Goal: Transaction & Acquisition: Purchase product/service

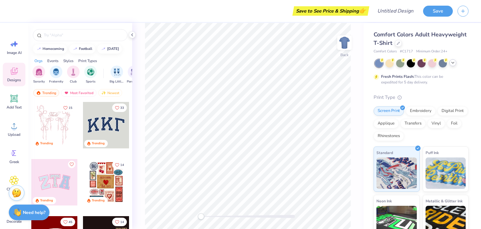
click at [450, 61] on div at bounding box center [452, 62] width 7 height 7
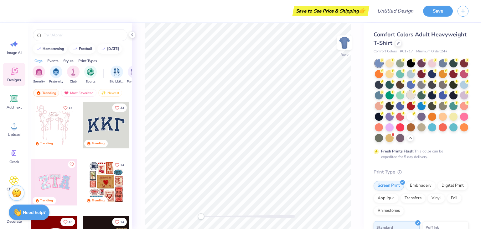
click at [415, 95] on div at bounding box center [411, 94] width 8 height 8
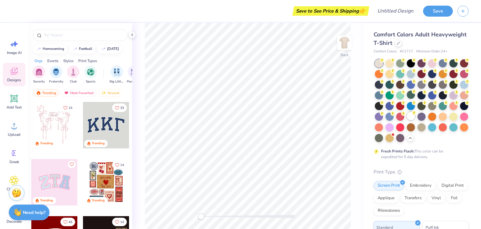
click at [407, 120] on div at bounding box center [411, 116] width 8 height 8
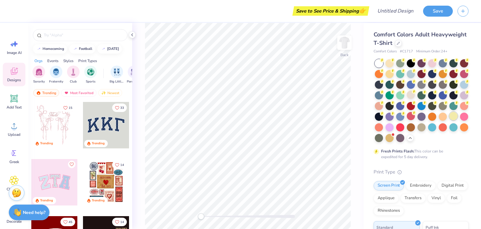
click at [449, 120] on div at bounding box center [453, 116] width 8 height 8
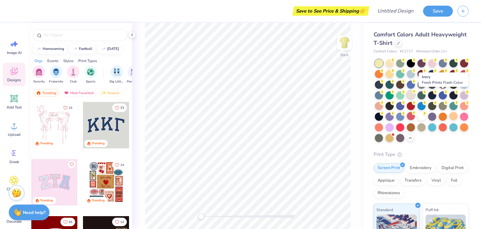
click at [415, 92] on div at bounding box center [411, 94] width 8 height 8
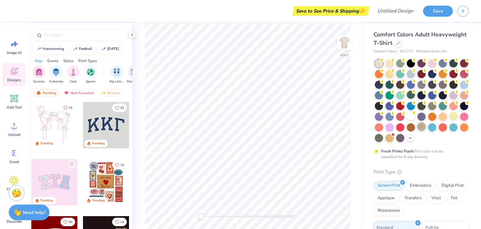
click at [417, 131] on div at bounding box center [421, 126] width 8 height 8
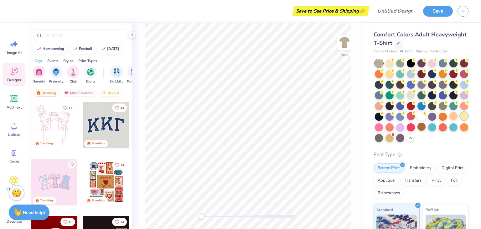
click at [460, 120] on div at bounding box center [464, 116] width 8 height 8
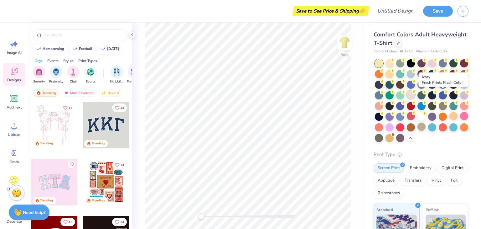
click at [415, 94] on div at bounding box center [411, 94] width 8 height 8
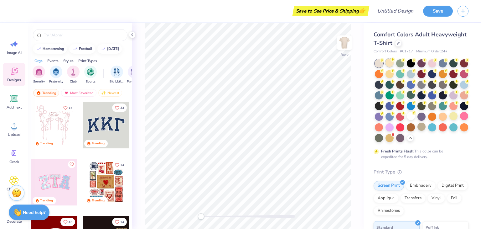
click at [391, 65] on div at bounding box center [389, 63] width 8 height 8
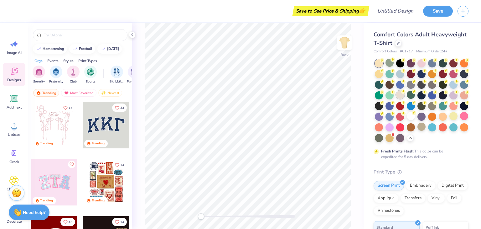
click at [405, 93] on circle at bounding box center [403, 91] width 4 height 4
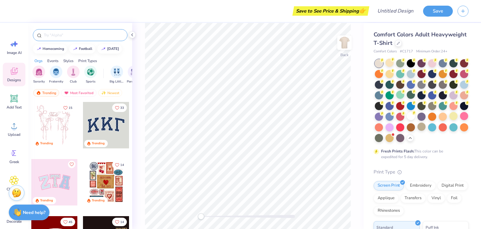
click at [83, 34] on input "text" at bounding box center [83, 35] width 80 height 6
type input "Alpha Gamma Delta"
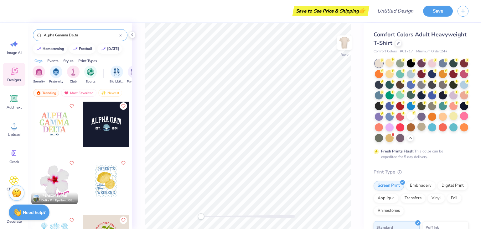
scroll to position [173, 0]
click at [121, 160] on icon "Like" at bounding box center [123, 161] width 4 height 4
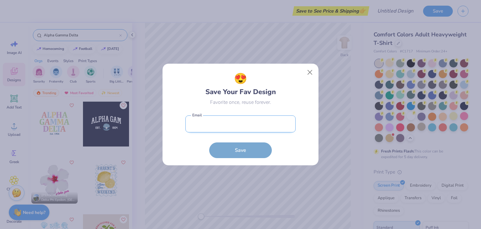
click at [255, 124] on input "email" at bounding box center [240, 123] width 110 height 17
type input "aylarandall03@gmail.com"
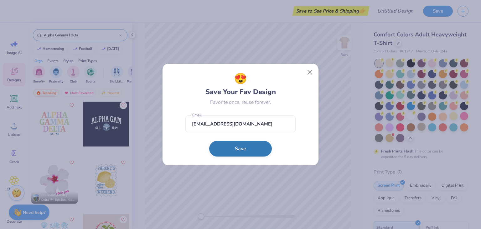
click at [240, 151] on button "Save" at bounding box center [240, 149] width 63 height 16
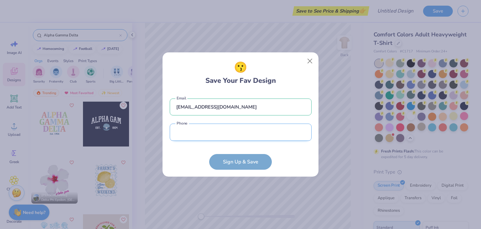
click at [203, 135] on input "tel" at bounding box center [241, 131] width 142 height 17
type input "(208) 293-6082"
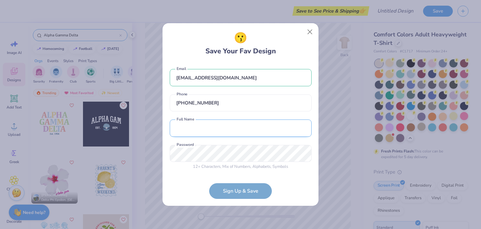
click at [205, 129] on input "text" at bounding box center [241, 127] width 142 height 17
click at [198, 127] on input "Ayla Danielle Randall" at bounding box center [241, 127] width 142 height 17
type input "Ayla Randall"
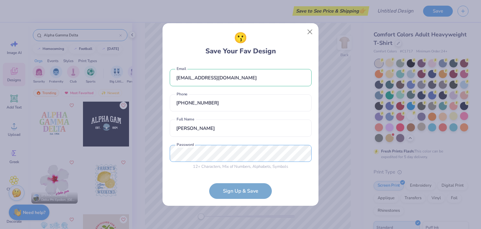
click at [93, 144] on div "😗 Save Your Fav Design aylarandall03@gmail.com Email (208) 293-6082 Phone Ayla …" at bounding box center [240, 114] width 481 height 229
click at [225, 162] on div "12 + Characters , Mix of Numbers , Alphabets , Symbols Password is a required f…" at bounding box center [241, 157] width 142 height 25
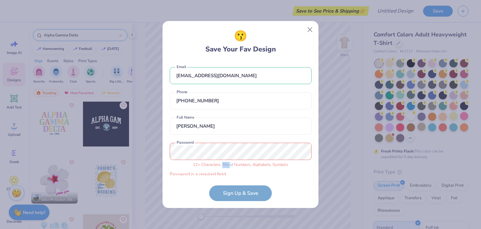
click at [225, 162] on div "12 + Characters , Mix of Numbers , Alphabets , Symbols" at bounding box center [241, 165] width 142 height 6
click at [225, 159] on div "12 + Characters , Mix of Numbers , Alphabets , Symbols Password is a required f…" at bounding box center [241, 159] width 142 height 35
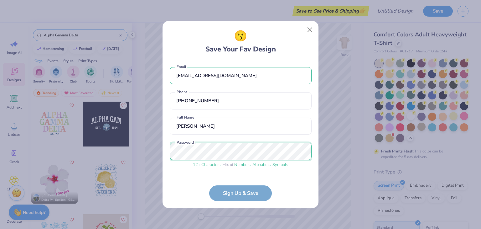
scroll to position [19, 0]
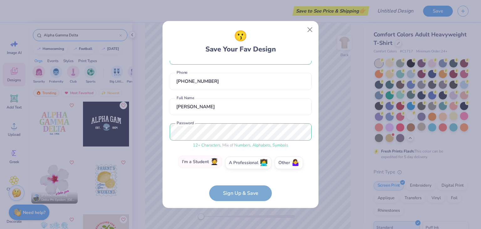
click at [204, 164] on label "I'm a Student 🧑‍🎓" at bounding box center [200, 161] width 44 height 13
click at [239, 182] on input "I'm a Student 🧑‍🎓" at bounding box center [241, 184] width 4 height 4
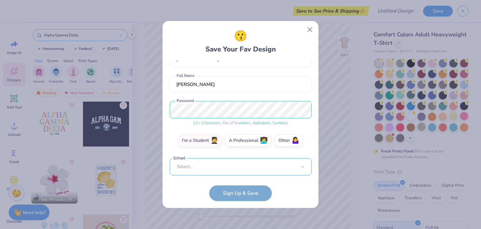
click at [227, 167] on div "Select..." at bounding box center [241, 166] width 142 height 17
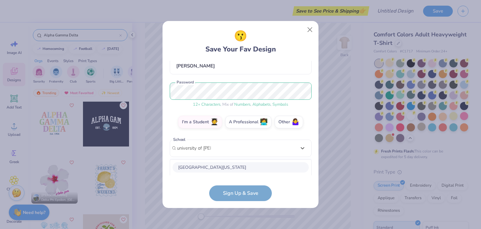
scroll to position [139, 0]
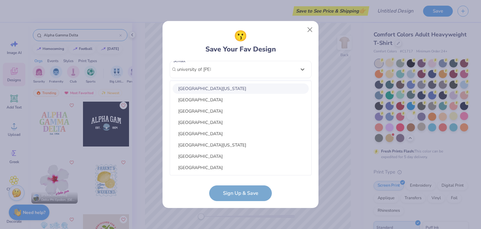
click at [228, 87] on div "University of Idaho" at bounding box center [240, 88] width 136 height 10
type input "university of ida"
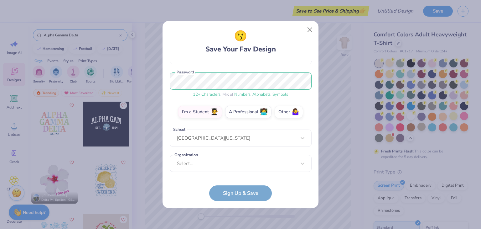
scroll to position [70, 0]
click at [227, 156] on div "option focused, 1 of 15. 15 results available. Use Up and Down to choose option…" at bounding box center [241, 212] width 142 height 114
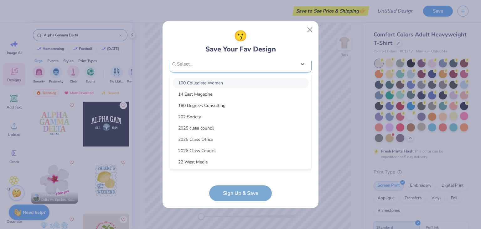
scroll to position [164, 0]
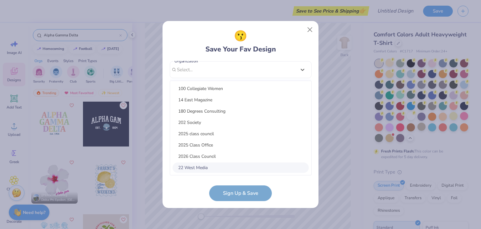
click at [246, 201] on div "😗 Save Your Fav Design aylarandall03@gmail.com Email (208) 293-6082 Phone Ayla …" at bounding box center [240, 114] width 156 height 187
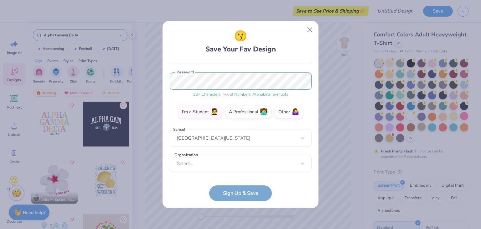
click at [245, 197] on form "aylarandall03@gmail.com Email (208) 293-6082 Phone Ayla Randall Full Name 12 + …" at bounding box center [241, 131] width 142 height 140
click at [257, 188] on form "aylarandall03@gmail.com Email (208) 293-6082 Phone Ayla Randall Full Name 12 + …" at bounding box center [241, 131] width 142 height 140
click at [259, 174] on div "aylarandall03@gmail.com Email (208) 293-6082 Phone Ayla Randall Full Name 12 + …" at bounding box center [241, 118] width 142 height 114
click at [262, 165] on div "option focused, 8 of 15. 15 results available. Use Up and Down to choose option…" at bounding box center [241, 212] width 142 height 114
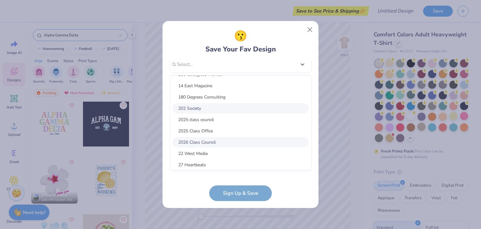
scroll to position [0, 0]
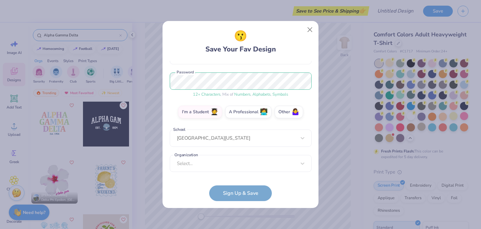
click at [261, 193] on form "aylarandall03@gmail.com Email (208) 293-6082 Phone Ayla Randall Full Name 12 + …" at bounding box center [241, 131] width 142 height 140
click at [258, 193] on form "aylarandall03@gmail.com Email (208) 293-6082 Phone Ayla Randall Full Name 12 + …" at bounding box center [241, 131] width 142 height 140
click at [245, 189] on form "aylarandall03@gmail.com Email (208) 293-6082 Phone Ayla Randall Full Name 12 + …" at bounding box center [241, 131] width 142 height 140
click at [263, 162] on div "Select..." at bounding box center [241, 163] width 142 height 17
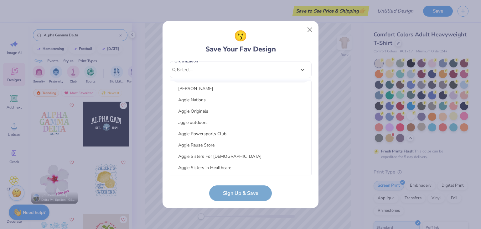
scroll to position [0, 0]
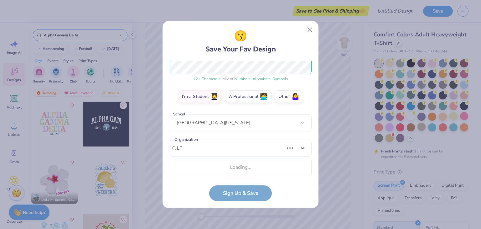
type input "L"
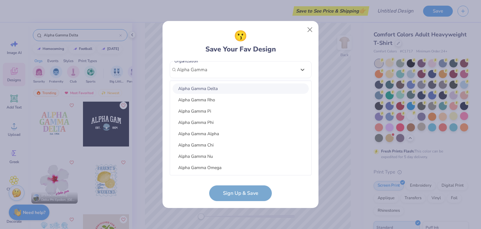
click at [222, 87] on div "Alpha Gamma Delta" at bounding box center [240, 88] width 136 height 10
type input "Alpha Gamma"
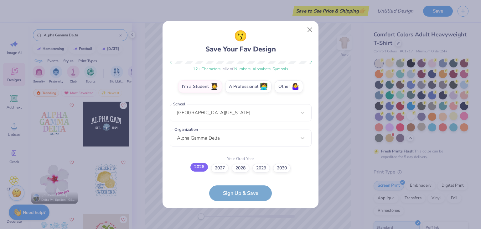
click at [196, 167] on label "2026" at bounding box center [199, 166] width 18 height 9
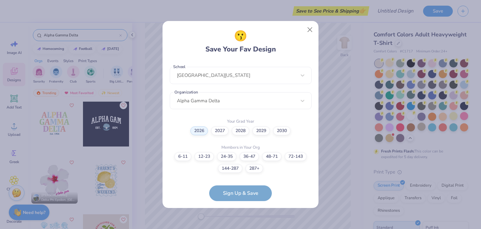
click at [246, 190] on form "aylarandall03@gmail.com Email (208) 293-6082 Phone Ayla Randall Full Name 12 + …" at bounding box center [241, 131] width 142 height 140
click at [244, 156] on label "36-47" at bounding box center [248, 155] width 19 height 9
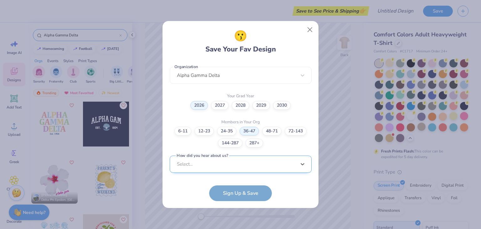
click at [235, 170] on div "aylarandall03@gmail.com Email (208) 293-6082 Phone Ayla Randall Full Name 12 + …" at bounding box center [241, 118] width 142 height 114
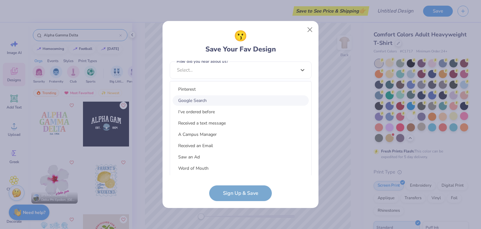
click at [216, 96] on div "Google Search" at bounding box center [240, 100] width 136 height 10
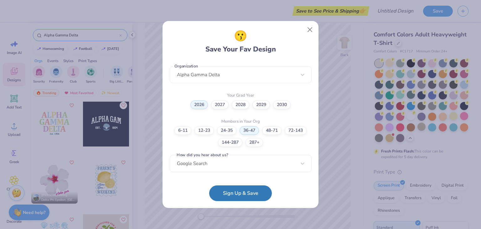
scroll to position [158, 0]
click at [247, 188] on button "Sign Up & Save" at bounding box center [240, 191] width 63 height 16
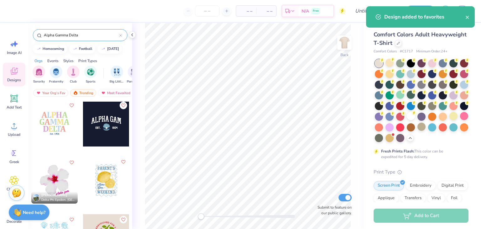
click at [121, 159] on icon "Like" at bounding box center [123, 161] width 4 height 4
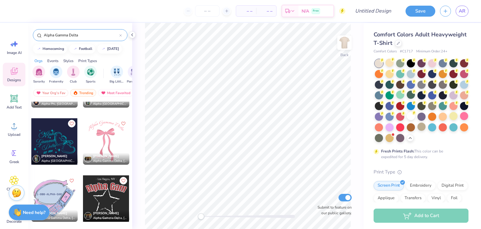
scroll to position [554, 0]
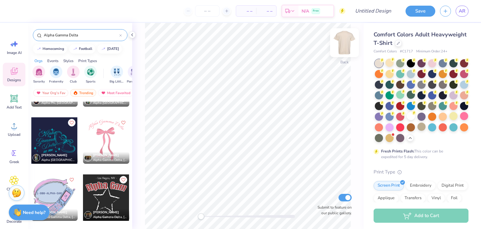
click at [342, 47] on img at bounding box center [344, 42] width 25 height 25
click at [83, 132] on div at bounding box center [60, 140] width 46 height 46
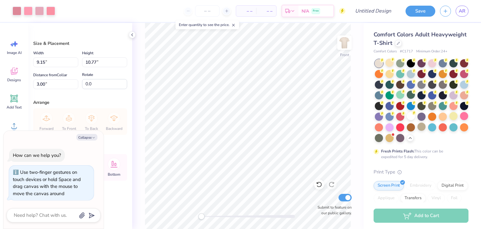
click at [67, 161] on div "How can we help you? Use two-finger gestures on touch devices or hold Space and…" at bounding box center [54, 174] width 94 height 62
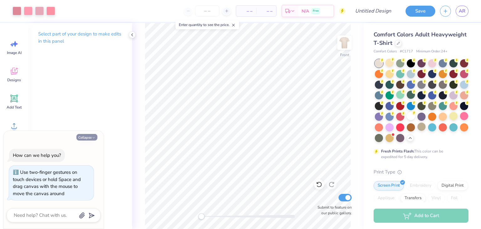
click at [91, 134] on button "Collapse" at bounding box center [86, 137] width 21 height 7
type textarea "x"
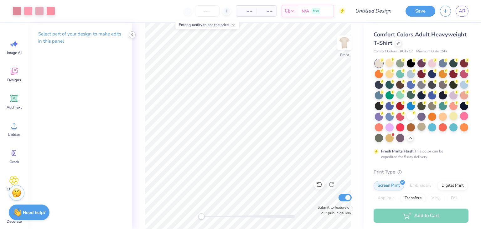
click at [130, 34] on icon at bounding box center [132, 34] width 5 height 5
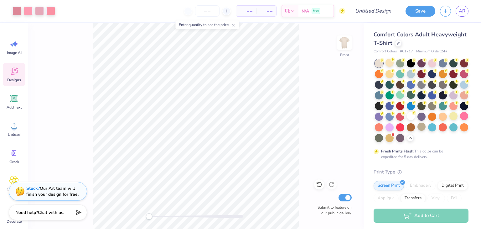
click at [14, 78] on span "Designs" at bounding box center [14, 79] width 14 height 5
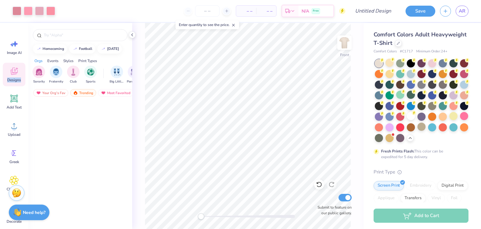
click at [14, 78] on span "Designs" at bounding box center [14, 79] width 14 height 5
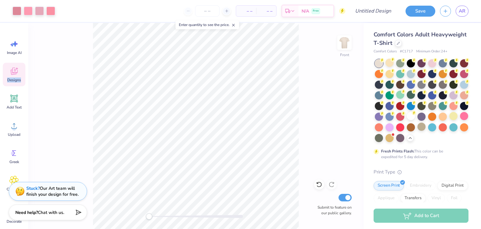
click at [16, 77] on span "Designs" at bounding box center [14, 79] width 14 height 5
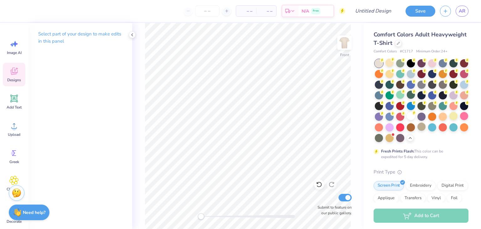
click at [16, 68] on icon at bounding box center [13, 70] width 9 height 9
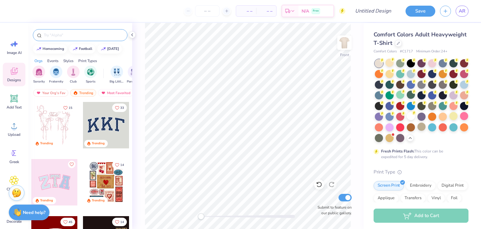
click at [75, 32] on div at bounding box center [80, 35] width 95 height 12
click at [77, 36] on input "text" at bounding box center [83, 35] width 80 height 6
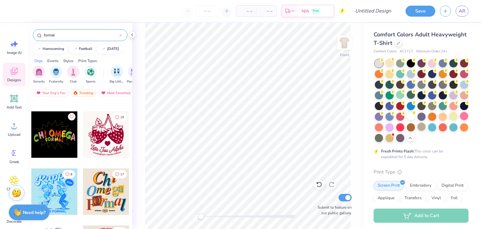
scroll to position [1016, 0]
click at [45, 33] on input "formal" at bounding box center [81, 35] width 76 height 6
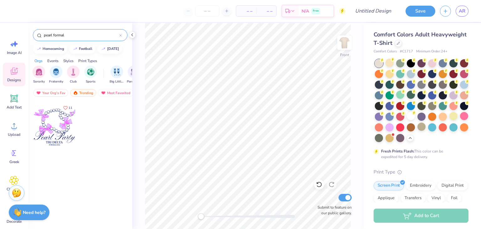
click at [60, 37] on input "pearl formal" at bounding box center [81, 35] width 76 height 6
type input "pearl"
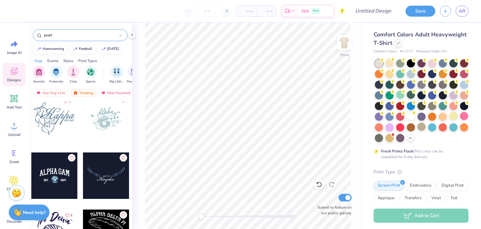
scroll to position [0, 0]
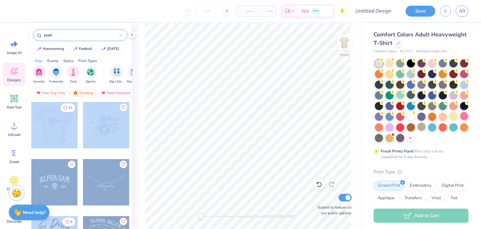
click at [229, 120] on div "– – Per Item – – Total Est. Delivery N/A Free Design Title Save AR Image AI Des…" at bounding box center [240, 114] width 481 height 229
click at [140, 67] on div "Front Submit to feature on our public gallery." at bounding box center [247, 126] width 231 height 206
drag, startPoint x: 58, startPoint y: 126, endPoint x: 143, endPoint y: 111, distance: 86.7
click at [143, 111] on div "– – Per Item – – Total Est. Delivery N/A Free Design Title Save AR Image AI Des…" at bounding box center [240, 114] width 481 height 229
click at [60, 118] on div at bounding box center [54, 125] width 46 height 46
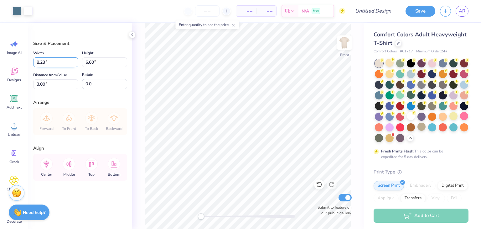
click at [72, 59] on input "8.23" at bounding box center [55, 62] width 45 height 10
click at [75, 60] on input "8.24" at bounding box center [55, 62] width 45 height 10
click at [75, 60] on input "8.25" at bounding box center [55, 62] width 45 height 10
click at [75, 60] on input "8.26" at bounding box center [55, 62] width 45 height 10
click at [75, 60] on input "8.27" at bounding box center [55, 62] width 45 height 10
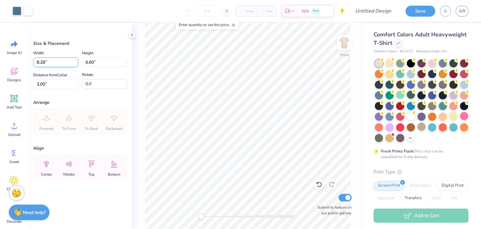
click at [75, 60] on input "8.28" at bounding box center [55, 62] width 45 height 10
click at [75, 60] on input "8.29" at bounding box center [55, 62] width 45 height 10
click at [75, 60] on input "8.3" at bounding box center [55, 62] width 45 height 10
click at [75, 60] on input "8.31" at bounding box center [55, 62] width 45 height 10
click at [75, 60] on input "8.32" at bounding box center [55, 62] width 45 height 10
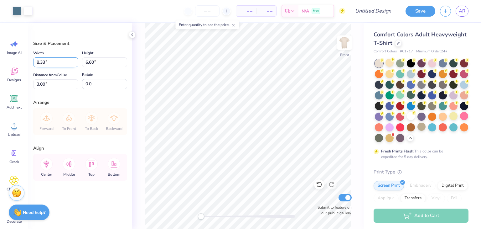
click at [75, 60] on input "8.33" at bounding box center [55, 62] width 45 height 10
click at [75, 60] on input "8.34" at bounding box center [55, 62] width 45 height 10
click at [75, 60] on input "8.35" at bounding box center [55, 62] width 45 height 10
drag, startPoint x: 62, startPoint y: 61, endPoint x: 5, endPoint y: 76, distance: 59.7
click at [5, 76] on div "Art colors – – Per Item – – Total Est. Delivery N/A Free Design Title Save AR I…" at bounding box center [240, 114] width 481 height 229
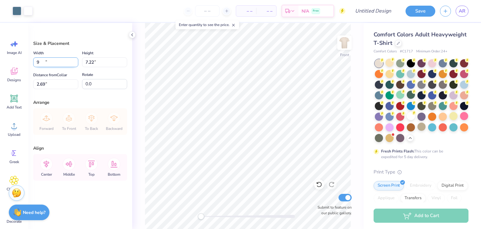
type input "9.00"
type input "7.22"
type input "2.69"
drag, startPoint x: 103, startPoint y: 62, endPoint x: 50, endPoint y: 67, distance: 52.8
click at [50, 67] on div "Width 9.00 9.00 " Height 7.22 7.22 " Distance from Collar 2.69 2.69 " Rotate 0.0" at bounding box center [80, 69] width 94 height 40
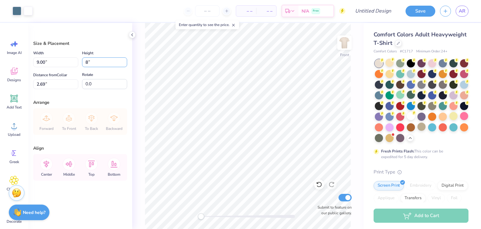
type input "8"
type input "9.97"
type input "8.00"
type input "2.30"
drag, startPoint x: 61, startPoint y: 62, endPoint x: 0, endPoint y: 72, distance: 62.2
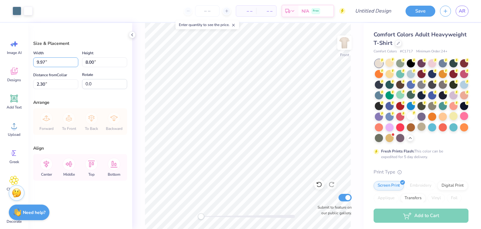
click at [0, 72] on div "Art colors – – Per Item – – Total Est. Delivery N/A Free Design Title Save AR I…" at bounding box center [240, 114] width 481 height 229
type input "12.86"
click at [88, 59] on input "8.00" at bounding box center [104, 62] width 45 height 10
type input "10.32"
type input "1.14"
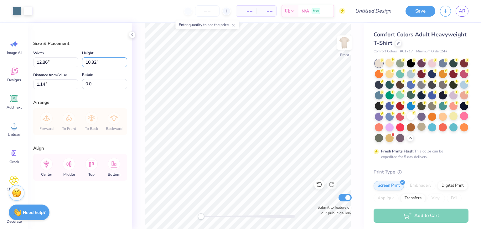
drag, startPoint x: 104, startPoint y: 62, endPoint x: 79, endPoint y: 62, distance: 25.0
click at [79, 62] on div "Width 12.86 12.86 " Height 10.32 10.32 "" at bounding box center [80, 58] width 94 height 18
type input "12.30"
type input "14.59"
type input "11.71"
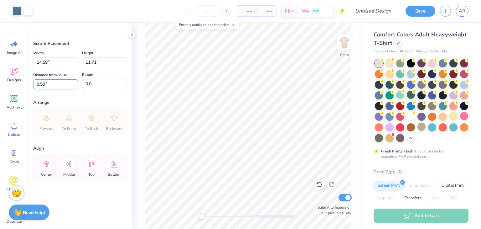
click at [60, 84] on input "0.50" at bounding box center [55, 84] width 45 height 10
click at [76, 82] on input "0.85" at bounding box center [55, 84] width 45 height 10
drag, startPoint x: 65, startPoint y: 83, endPoint x: 16, endPoint y: 88, distance: 48.8
click at [16, 88] on div "Art colors – – Per Item – – Total Est. Delivery N/A Free Design Title Save AR I…" at bounding box center [240, 114] width 481 height 229
drag, startPoint x: 48, startPoint y: 83, endPoint x: 0, endPoint y: 89, distance: 48.0
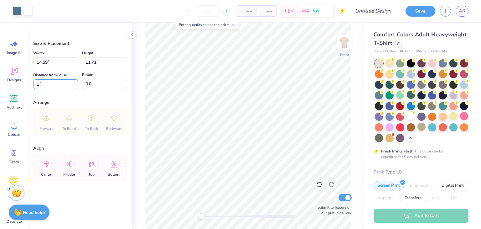
click at [0, 89] on div "Art colors – – Per Item – – Total Est. Delivery N/A Free Design Title Save AR I…" at bounding box center [240, 114] width 481 height 229
type input "5"
click at [76, 64] on input "14.47" at bounding box center [55, 62] width 45 height 10
type input "14.34"
click at [76, 64] on input "14.34" at bounding box center [55, 62] width 45 height 10
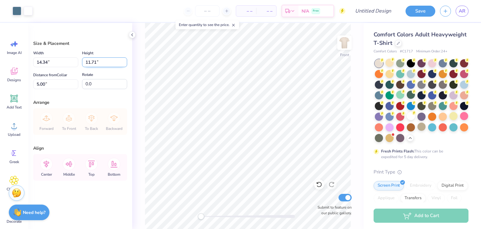
click at [125, 65] on input "11.71" at bounding box center [104, 62] width 45 height 10
type input "11.51"
type input "5.10"
click at [124, 64] on input "11.43" at bounding box center [104, 62] width 45 height 10
type input "11.35"
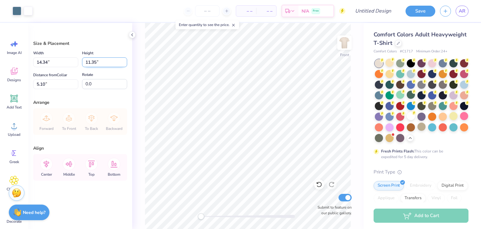
click at [123, 64] on input "11.35" at bounding box center [104, 62] width 45 height 10
type input "14.33"
type input "5.18"
click at [76, 63] on input "14.33" at bounding box center [55, 62] width 45 height 10
click at [75, 63] on input "14.23" at bounding box center [55, 62] width 45 height 10
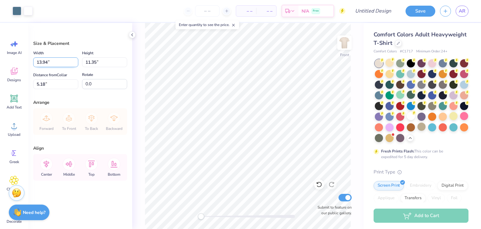
type input "13.94"
click at [75, 63] on input "13.94" at bounding box center [55, 62] width 45 height 10
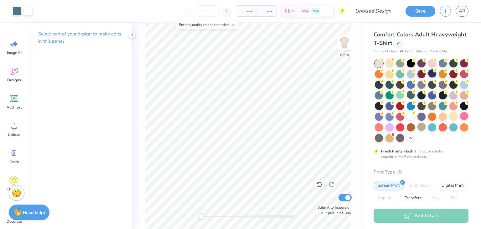
click at [436, 75] on div at bounding box center [432, 73] width 8 height 8
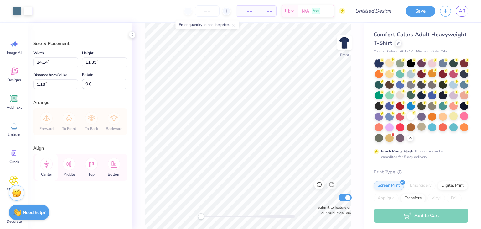
click at [46, 166] on icon at bounding box center [47, 163] width 6 height 7
click at [69, 163] on icon at bounding box center [68, 164] width 7 height 6
click at [44, 167] on icon at bounding box center [46, 163] width 13 height 13
type input "0.9"
click at [43, 159] on icon at bounding box center [46, 163] width 13 height 13
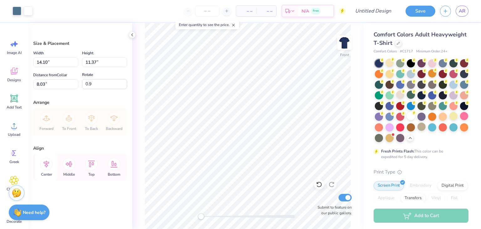
click at [46, 163] on icon at bounding box center [47, 163] width 6 height 7
click at [71, 166] on icon at bounding box center [69, 163] width 13 height 13
click at [48, 114] on div "Forward To Front To Back Backward" at bounding box center [80, 121] width 90 height 27
click at [75, 80] on input "8.21" at bounding box center [55, 84] width 45 height 10
click at [76, 84] on input "7.61" at bounding box center [55, 84] width 45 height 10
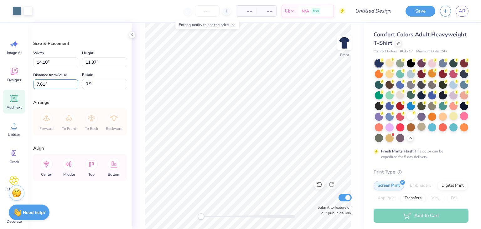
drag, startPoint x: 61, startPoint y: 84, endPoint x: 13, endPoint y: 90, distance: 48.6
click at [13, 90] on div "Art colors – – Per Item – – Total Est. Delivery N/A Free Design Title Save AR I…" at bounding box center [240, 114] width 481 height 229
type input "5"
click at [56, 87] on input "5" at bounding box center [55, 84] width 45 height 10
click at [60, 90] on div "Size & Placement Width 14.10 14.10 " Height 11.37 11.37 " Distance from Collar …" at bounding box center [80, 126] width 104 height 206
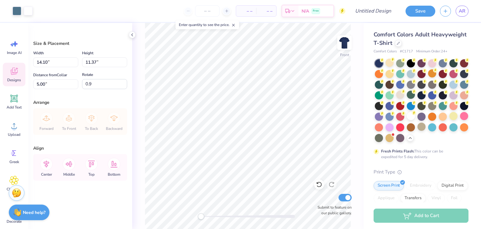
click at [13, 71] on icon at bounding box center [13, 70] width 9 height 9
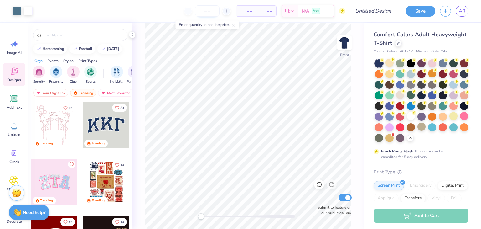
click at [209, 9] on input "number" at bounding box center [207, 10] width 24 height 11
click at [269, 14] on div "– – Total" at bounding box center [266, 11] width 20 height 11
click at [268, 7] on div "– – Total" at bounding box center [266, 11] width 20 height 11
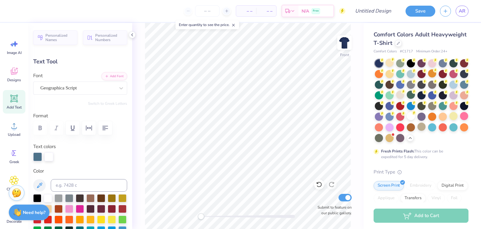
scroll to position [5, 1]
type textarea "K"
type textarea "Alpha Gam"
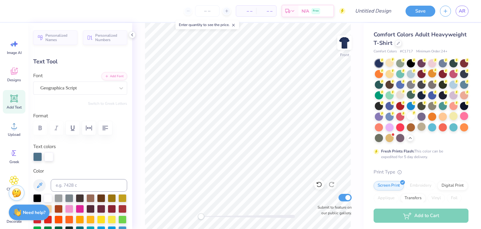
click at [132, 146] on div "Front Submit to feature on our public gallery." at bounding box center [247, 126] width 231 height 206
type input "0.0"
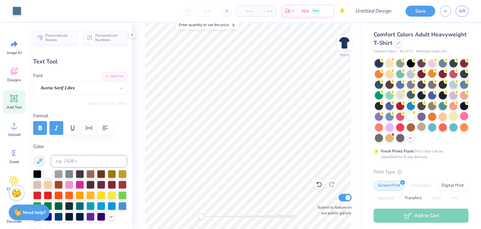
type input "3.45"
type input "0.65"
type input "11.10"
type input "0.9"
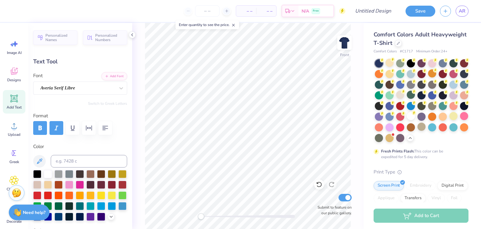
type textarea "Pearl Formal"
click at [144, 157] on div "Front Submit to feature on our public gallery." at bounding box center [247, 126] width 231 height 206
type input "0.0"
type input "5.12"
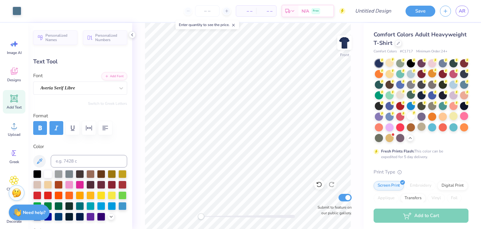
type input "0.69"
type input "11.14"
type input "0.0"
type input "12.54"
type input "0.9"
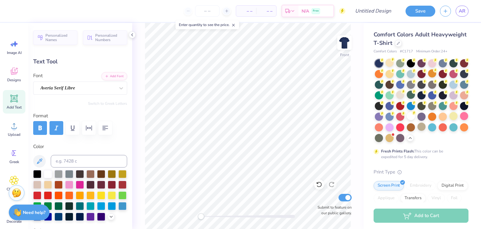
type input "4.04"
type input "0.55"
type input "12.68"
type input "0.0"
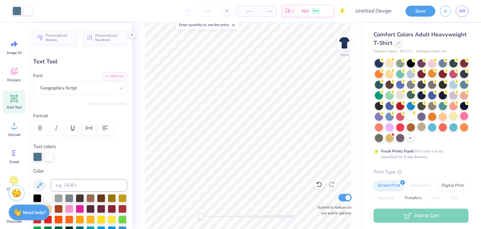
type input "14.53"
type input "5.37"
type input "7.93"
type input "0.0"
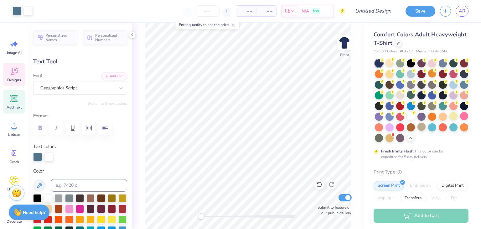
click at [10, 72] on icon at bounding box center [13, 70] width 9 height 9
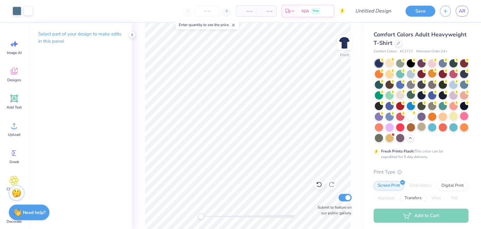
click at [235, 26] on icon at bounding box center [233, 25] width 4 height 4
click at [10, 41] on icon at bounding box center [13, 43] width 9 height 9
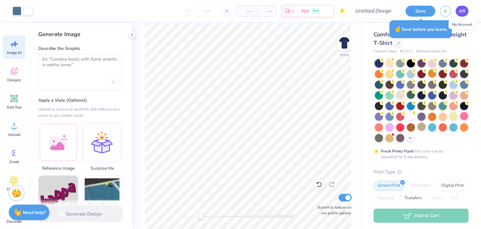
click at [463, 11] on span "AR" at bounding box center [462, 11] width 7 height 7
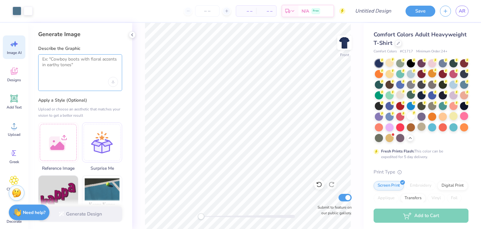
click at [104, 65] on textarea at bounding box center [80, 64] width 76 height 16
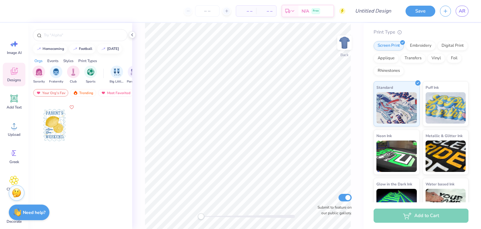
scroll to position [48, 0]
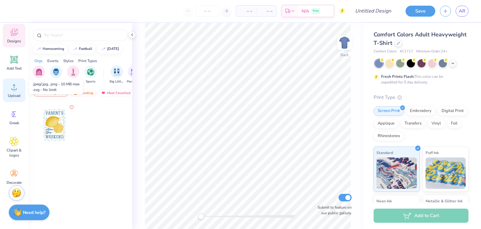
scroll to position [45, 0]
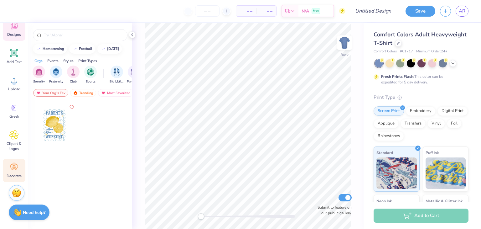
click at [17, 166] on icon at bounding box center [13, 166] width 9 height 9
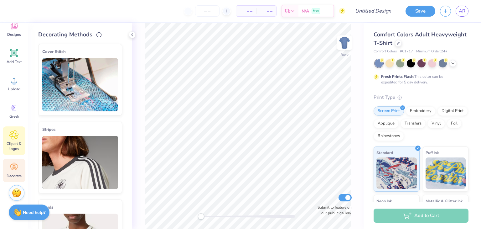
click at [17, 136] on icon at bounding box center [13, 134] width 9 height 9
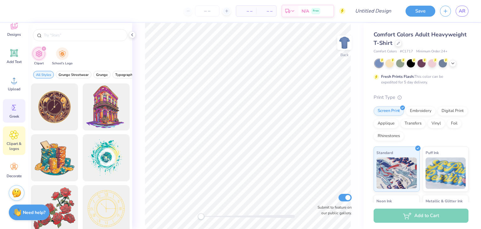
click at [13, 113] on div "Greek" at bounding box center [14, 110] width 23 height 23
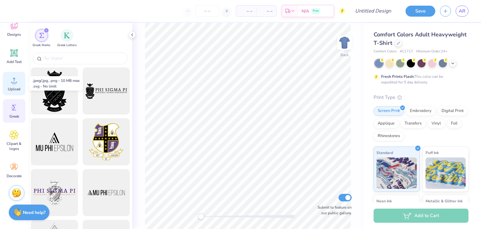
click at [18, 89] on span "Upload" at bounding box center [14, 88] width 13 height 5
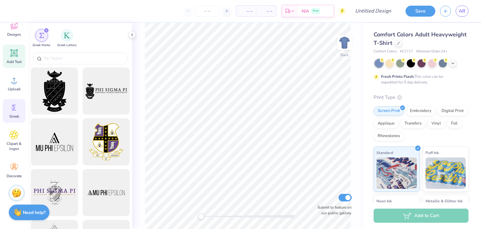
scroll to position [0, 0]
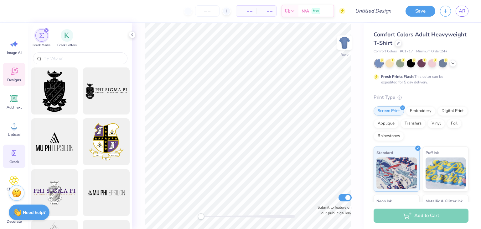
click at [14, 78] on span "Designs" at bounding box center [14, 79] width 14 height 5
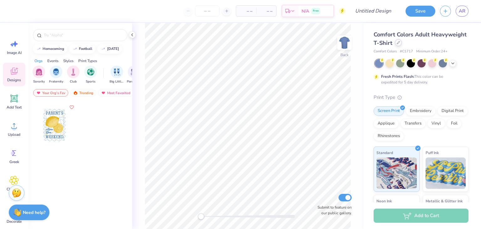
click at [402, 45] on div at bounding box center [398, 42] width 7 height 7
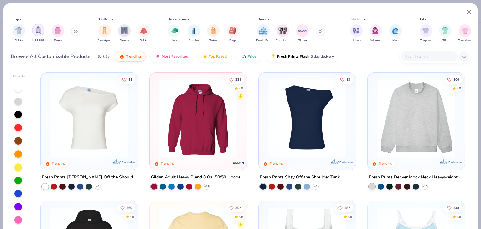
click at [40, 36] on div "filter for Hoodies" at bounding box center [38, 30] width 13 height 13
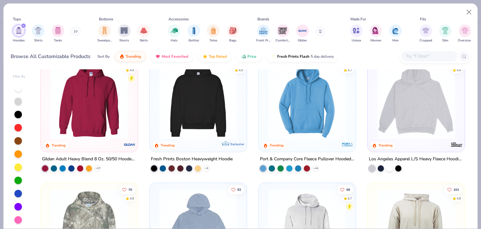
scroll to position [17, 0]
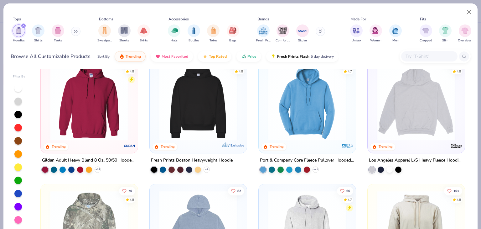
click at [202, 111] on img at bounding box center [198, 101] width 85 height 78
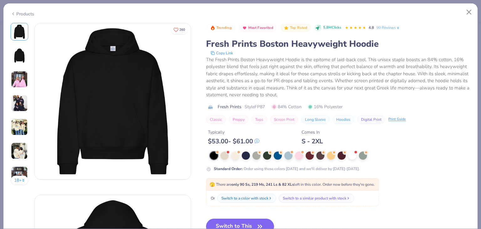
click at [23, 77] on img at bounding box center [19, 79] width 17 height 17
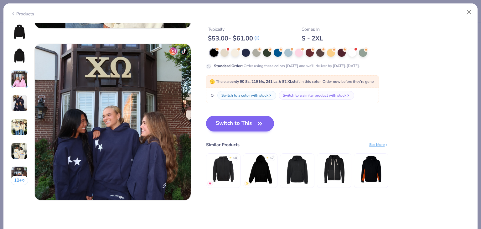
scroll to position [1008, 0]
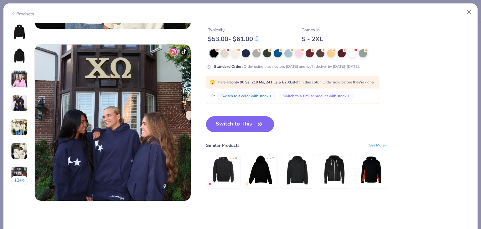
click at [254, 121] on button "Switch to This" at bounding box center [240, 124] width 68 height 16
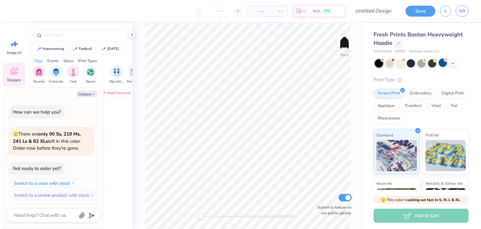
click at [443, 66] on div at bounding box center [443, 63] width 8 height 8
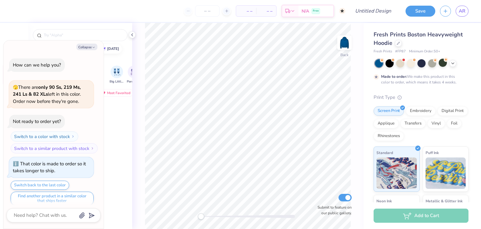
scroll to position [5, 0]
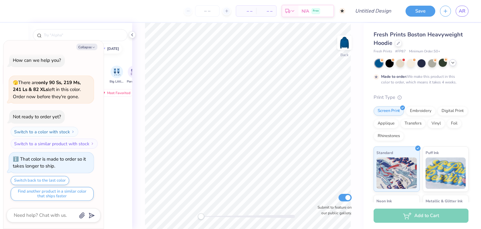
click at [453, 61] on icon at bounding box center [452, 62] width 5 height 5
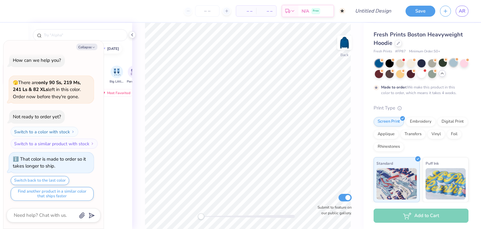
click at [455, 63] on div at bounding box center [453, 63] width 8 height 8
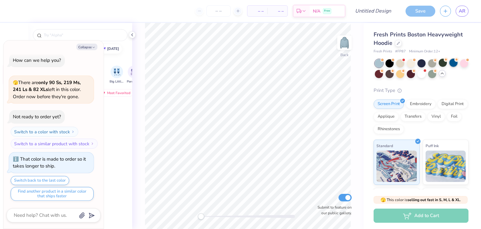
scroll to position [117, 0]
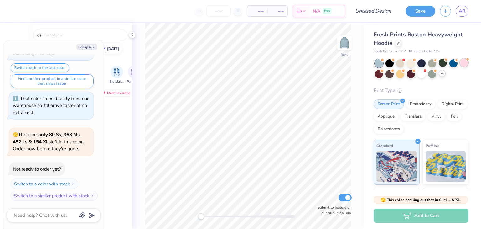
click at [460, 67] on div at bounding box center [464, 63] width 8 height 8
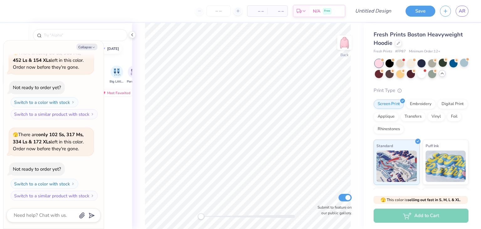
click at [444, 77] on div at bounding box center [422, 68] width 94 height 19
click at [453, 59] on div at bounding box center [453, 63] width 8 height 8
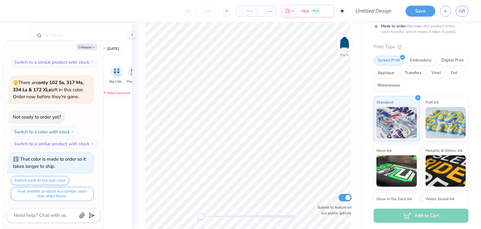
scroll to position [0, 0]
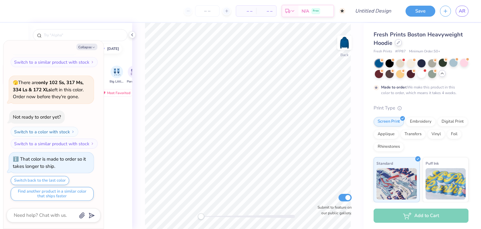
click at [399, 45] on div at bounding box center [398, 42] width 7 height 7
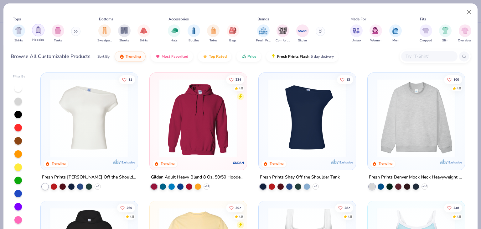
click at [36, 34] on div "filter for Hoodies" at bounding box center [38, 30] width 13 height 13
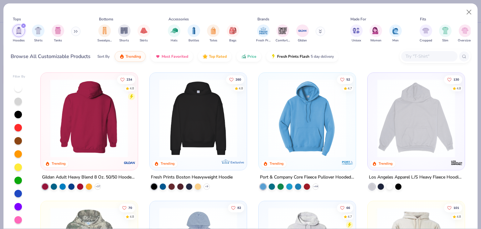
click at [80, 134] on div at bounding box center [89, 118] width 253 height 78
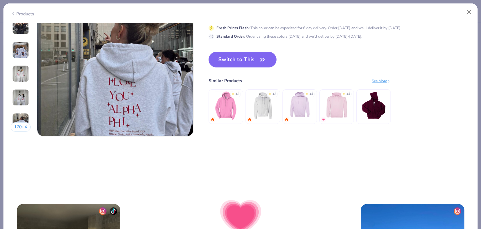
scroll to position [1072, 0]
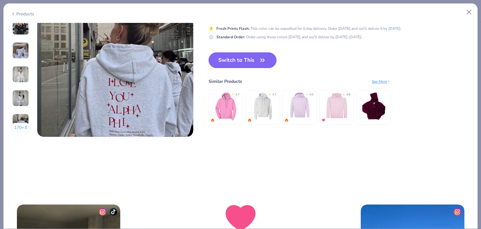
click at [264, 60] on icon "button" at bounding box center [262, 60] width 4 height 3
click at [254, 58] on button "Switch to This" at bounding box center [242, 60] width 68 height 16
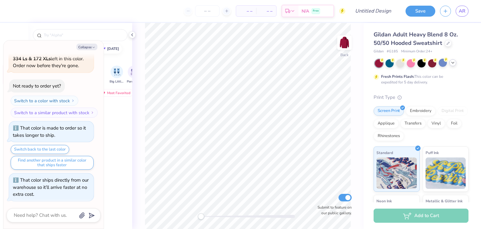
click at [450, 67] on div at bounding box center [422, 63] width 94 height 8
click at [452, 66] on div at bounding box center [452, 62] width 7 height 7
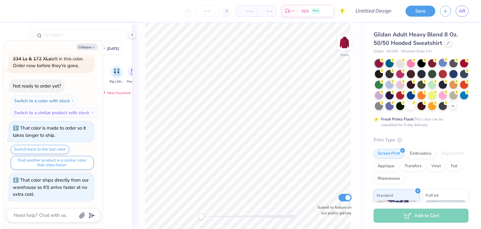
click at [393, 84] on div at bounding box center [389, 84] width 8 height 8
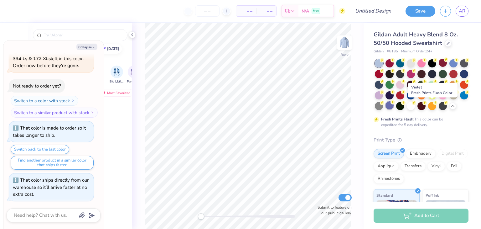
click at [393, 106] on div at bounding box center [389, 105] width 8 height 8
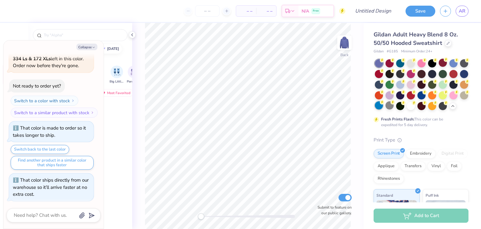
click at [383, 108] on div at bounding box center [379, 105] width 8 height 8
click at [425, 94] on div at bounding box center [421, 94] width 8 height 8
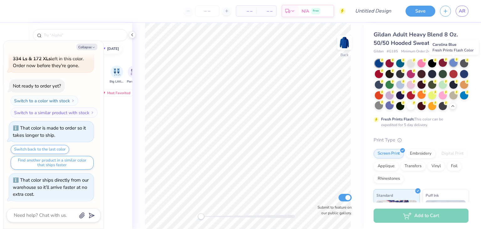
click at [455, 64] on div at bounding box center [453, 63] width 8 height 8
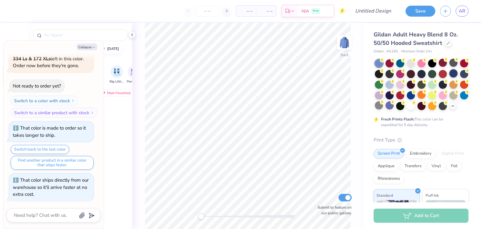
click at [449, 77] on div at bounding box center [453, 73] width 8 height 8
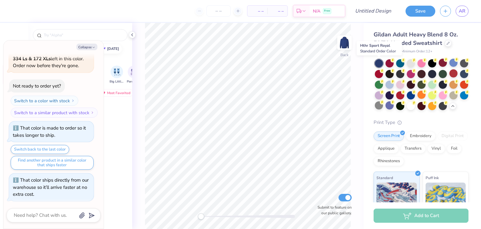
click at [378, 62] on div at bounding box center [379, 63] width 8 height 8
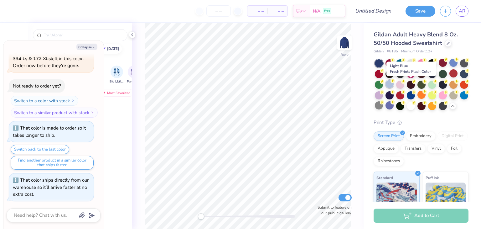
click at [393, 85] on div at bounding box center [389, 84] width 8 height 8
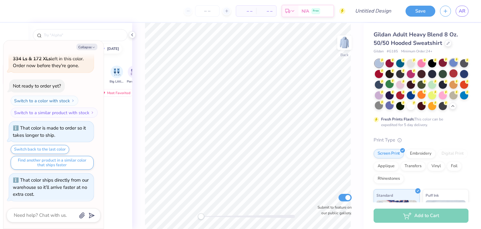
click at [454, 64] on div at bounding box center [453, 63] width 8 height 8
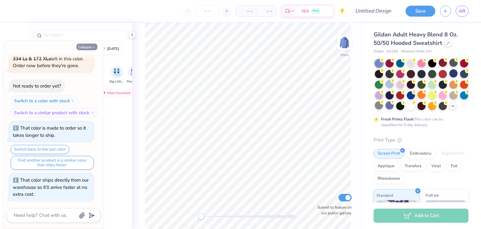
click at [91, 45] on button "Collapse" at bounding box center [86, 47] width 21 height 7
type textarea "x"
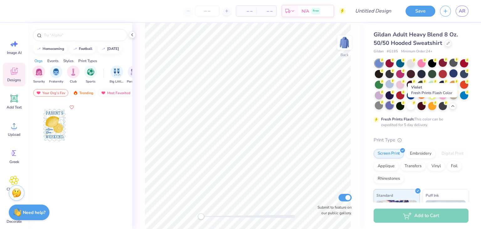
click at [393, 107] on div at bounding box center [389, 105] width 8 height 8
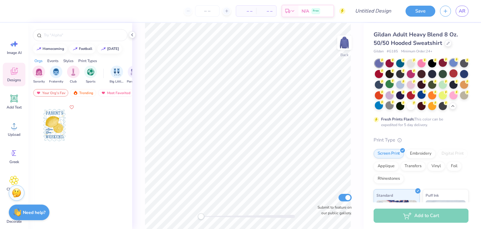
click at [455, 61] on icon at bounding box center [456, 59] width 4 height 4
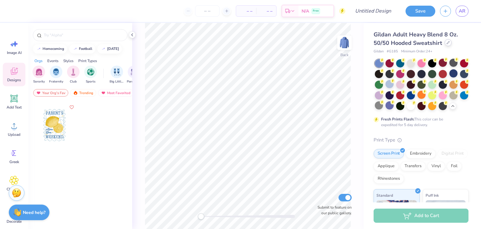
click at [445, 43] on div at bounding box center [447, 42] width 7 height 7
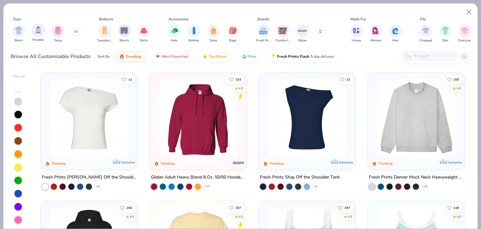
click at [36, 27] on img "filter for Hoodies" at bounding box center [38, 29] width 7 height 7
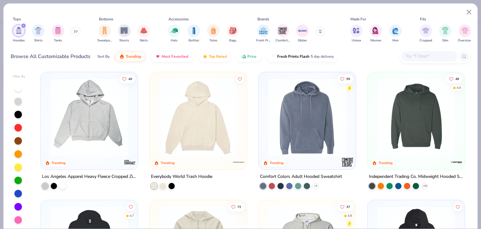
scroll to position [257, 0]
click at [233, 119] on img at bounding box center [198, 117] width 85 height 78
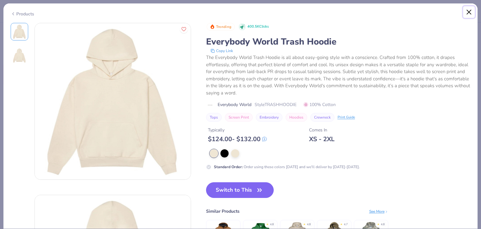
click at [470, 13] on button "Close" at bounding box center [469, 12] width 12 height 12
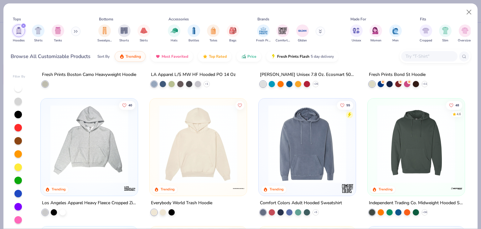
scroll to position [26, 0]
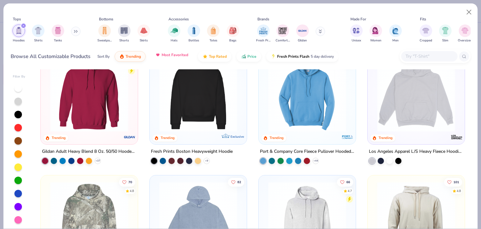
click at [178, 54] on span "Most Favorited" at bounding box center [175, 54] width 27 height 5
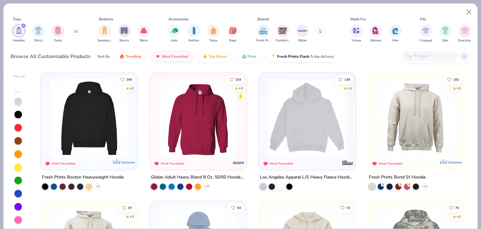
click at [308, 106] on img at bounding box center [307, 118] width 85 height 78
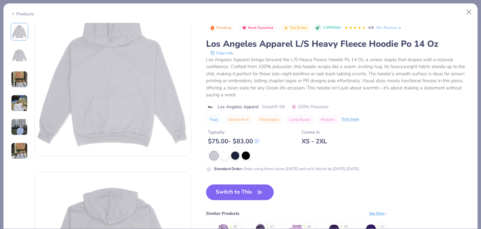
scroll to position [23, 0]
click at [20, 103] on img at bounding box center [19, 103] width 17 height 17
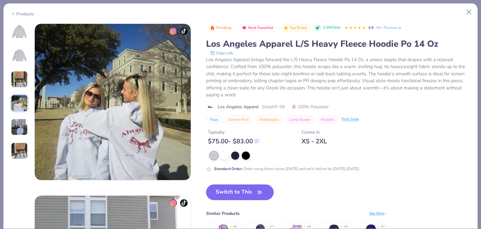
scroll to position [515, 0]
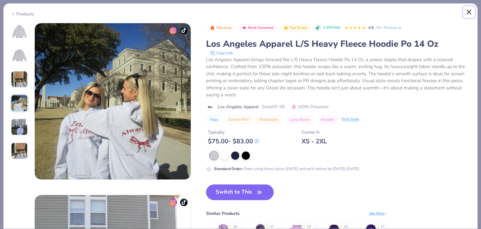
click at [470, 10] on button "Close" at bounding box center [469, 12] width 12 height 12
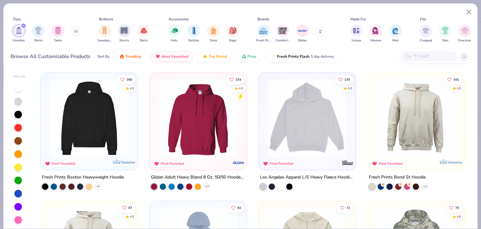
click at [113, 120] on img at bounding box center [89, 118] width 85 height 78
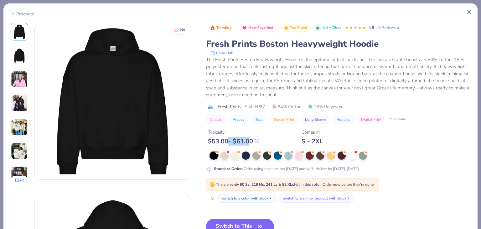
drag, startPoint x: 251, startPoint y: 138, endPoint x: 229, endPoint y: 139, distance: 22.9
click at [229, 139] on div "$ 53.00 - $ 61.00" at bounding box center [233, 141] width 51 height 8
click at [270, 130] on div "Typically $ 53.00 - $ 61.00 Comes In S - 2XL" at bounding box center [338, 134] width 264 height 21
click at [288, 156] on div at bounding box center [288, 155] width 8 height 8
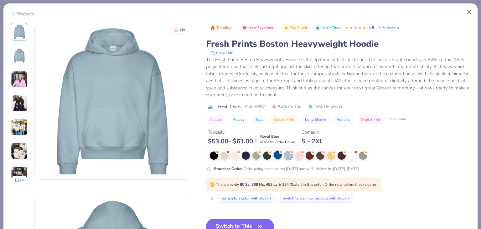
click at [281, 156] on div at bounding box center [278, 155] width 8 height 8
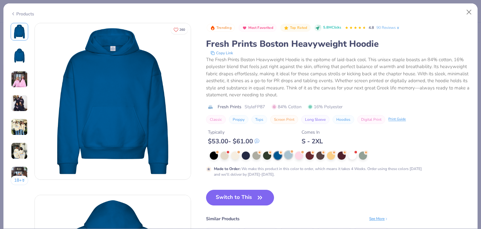
click at [292, 152] on div at bounding box center [288, 155] width 8 height 8
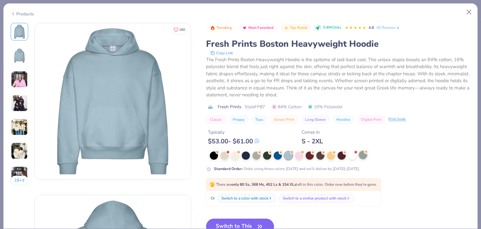
click at [364, 156] on div at bounding box center [363, 155] width 8 height 8
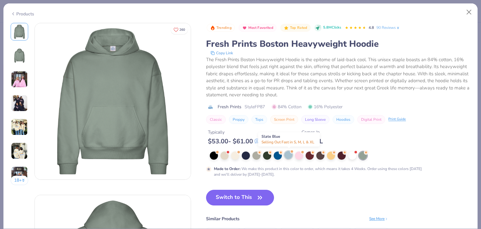
click at [290, 155] on div at bounding box center [288, 155] width 8 height 8
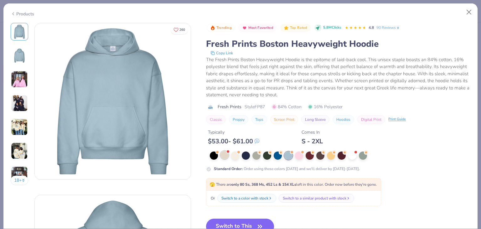
click at [226, 155] on div at bounding box center [224, 155] width 8 height 8
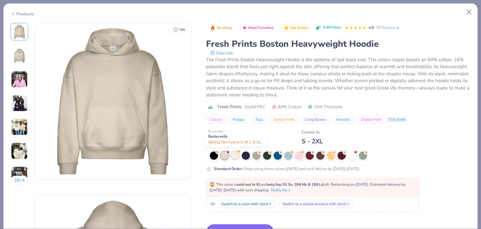
click at [233, 155] on div at bounding box center [235, 155] width 8 height 8
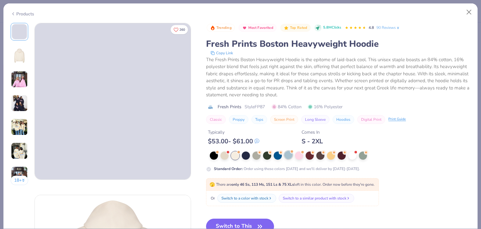
click at [286, 154] on div at bounding box center [288, 155] width 8 height 8
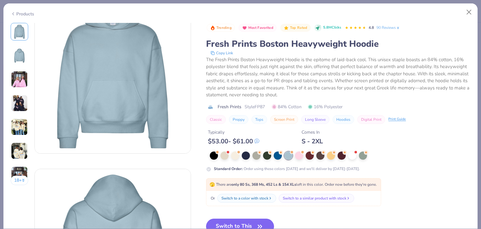
scroll to position [36, 0]
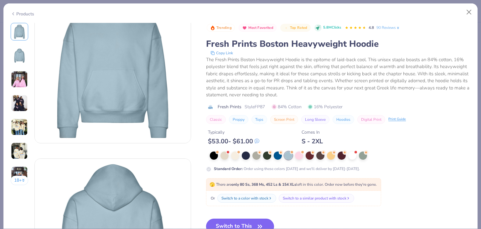
drag, startPoint x: 247, startPoint y: 220, endPoint x: 242, endPoint y: 220, distance: 4.7
click at [242, 220] on button "Switch to This" at bounding box center [240, 226] width 68 height 16
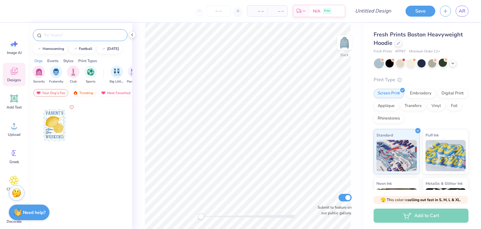
click at [85, 38] on input "text" at bounding box center [83, 35] width 80 height 6
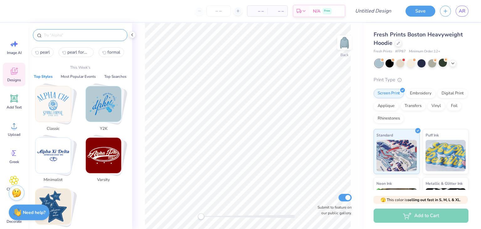
click at [118, 111] on img "Stack Card Button Y2K" at bounding box center [103, 103] width 35 height 35
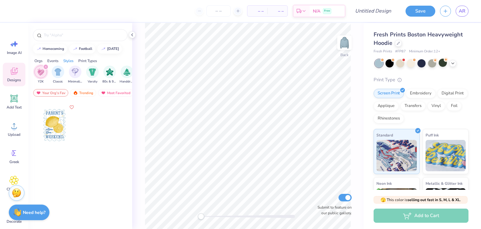
scroll to position [0, 328]
click at [43, 65] on icon "filter for Y2K" at bounding box center [44, 66] width 3 height 3
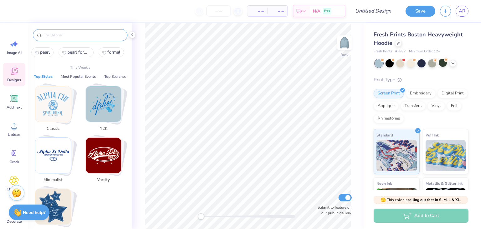
click at [65, 33] on input "text" at bounding box center [83, 35] width 80 height 6
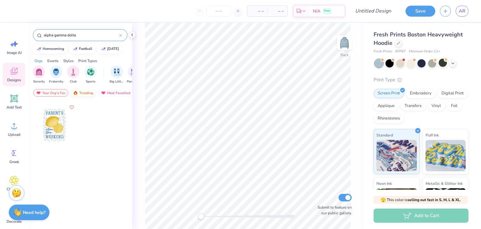
click at [85, 93] on div "Trending" at bounding box center [83, 93] width 26 height 8
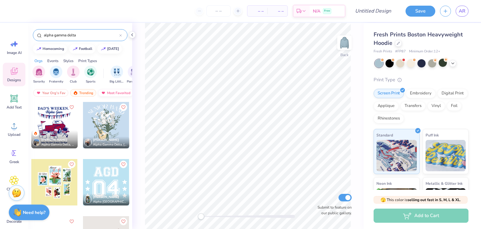
click at [106, 91] on div "Most Favorited" at bounding box center [115, 93] width 35 height 8
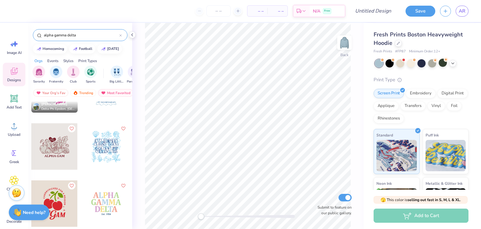
scroll to position [1288, 0]
click at [90, 33] on input "alpha gamma delta" at bounding box center [81, 35] width 76 height 6
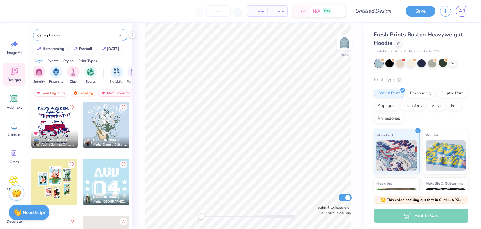
type input "alpha gam"
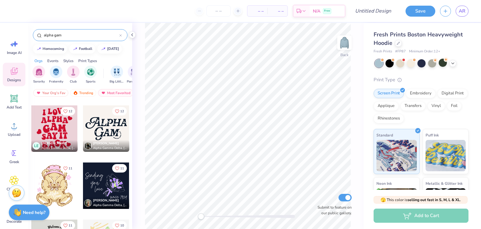
scroll to position [509, 0]
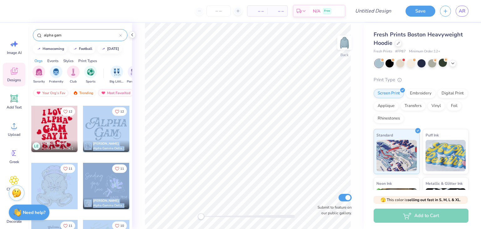
click at [232, 106] on div "– – Per Item – – Total Est. Delivery N/A Free Design Title Save AR Image AI Des…" at bounding box center [240, 114] width 481 height 229
click at [99, 126] on div at bounding box center [106, 129] width 46 height 46
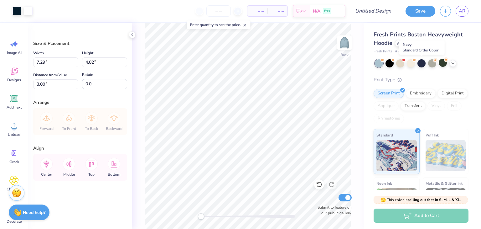
click at [420, 62] on div at bounding box center [421, 63] width 8 height 8
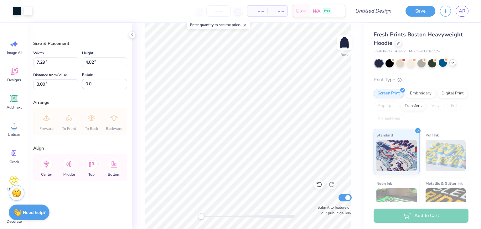
click at [455, 63] on icon at bounding box center [452, 62] width 5 height 5
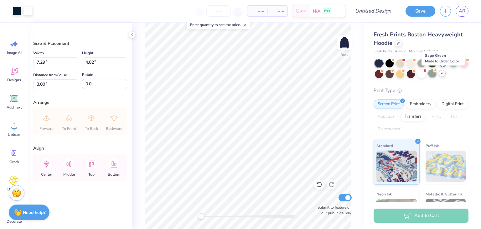
click at [436, 72] on div at bounding box center [432, 73] width 8 height 8
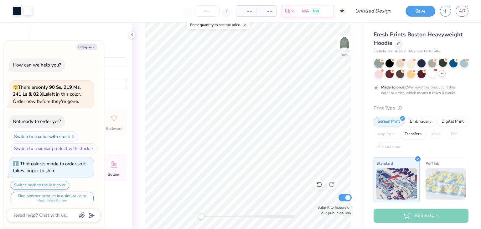
scroll to position [333, 0]
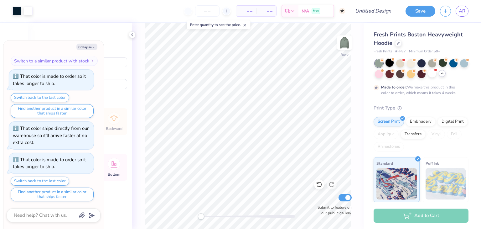
click at [388, 63] on div at bounding box center [389, 63] width 8 height 8
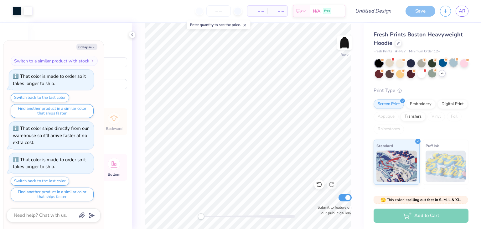
scroll to position [446, 0]
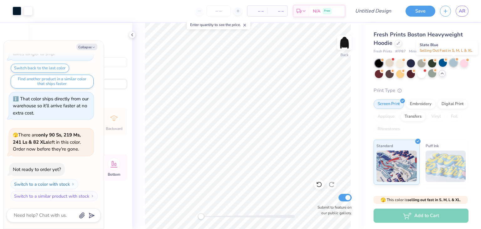
click at [455, 65] on div at bounding box center [453, 63] width 8 height 8
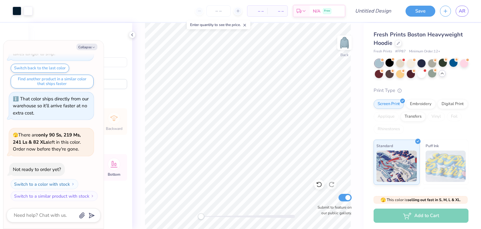
scroll to position [527, 0]
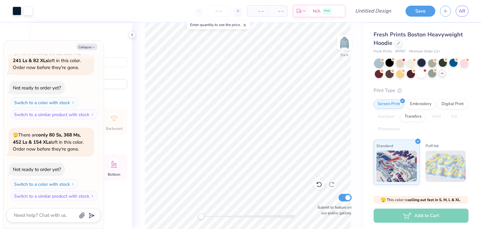
click at [421, 61] on div at bounding box center [421, 63] width 8 height 8
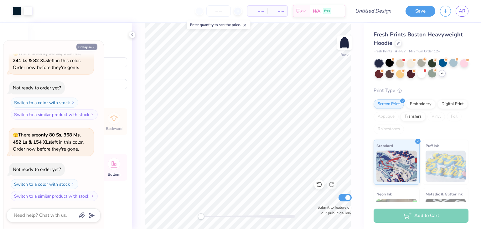
click at [85, 48] on button "Collapse" at bounding box center [86, 47] width 21 height 7
type textarea "x"
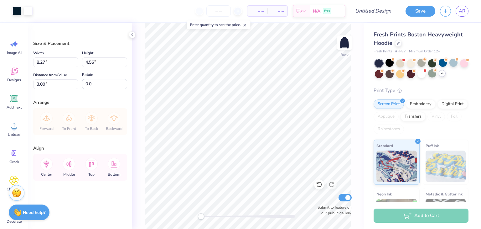
type input "8.27"
type input "4.56"
type input "5.26"
type input "2.90"
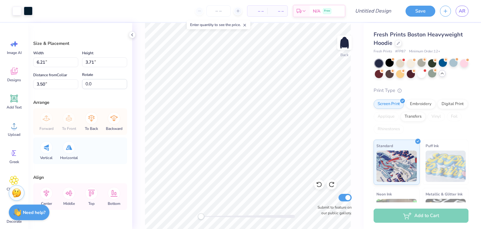
type input "6.21"
type input "3.71"
type input "3.50"
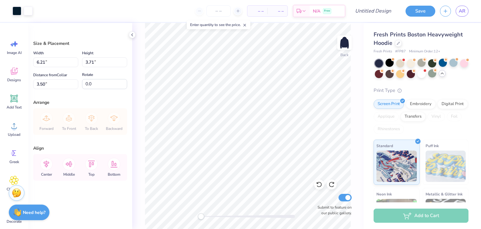
type input "7.29"
type input "4.02"
type input "3.00"
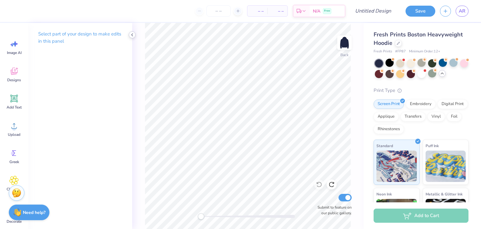
click at [131, 34] on icon at bounding box center [132, 34] width 5 height 5
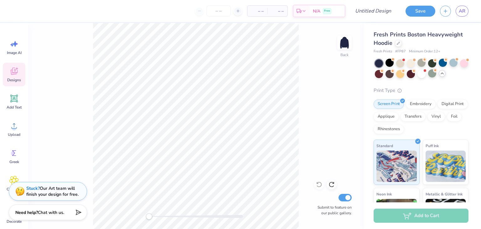
click at [17, 70] on icon at bounding box center [13, 70] width 9 height 9
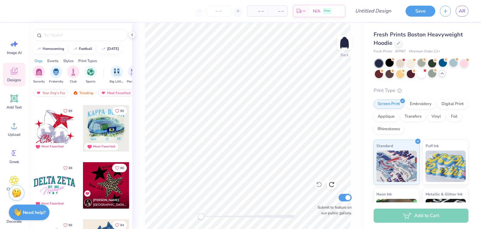
scroll to position [952, 0]
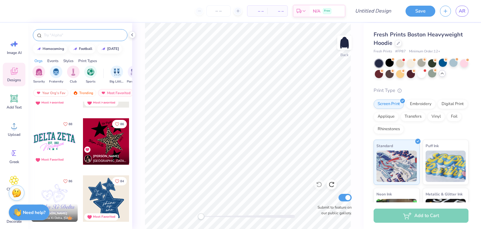
click at [76, 39] on div at bounding box center [80, 35] width 95 height 12
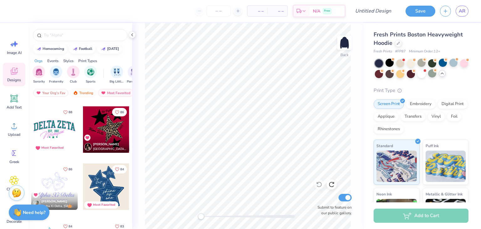
scroll to position [968, 0]
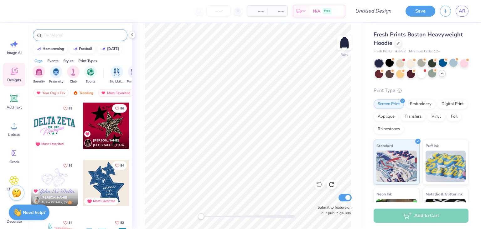
click at [78, 38] on div at bounding box center [80, 35] width 95 height 12
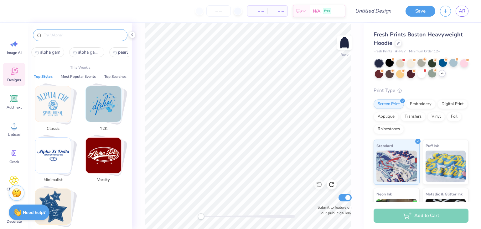
click at [63, 37] on input "text" at bounding box center [83, 35] width 80 height 6
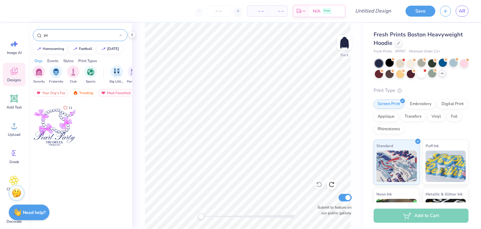
type input "p"
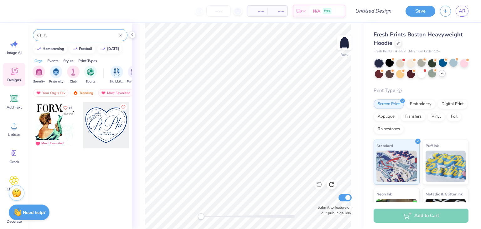
type input "c"
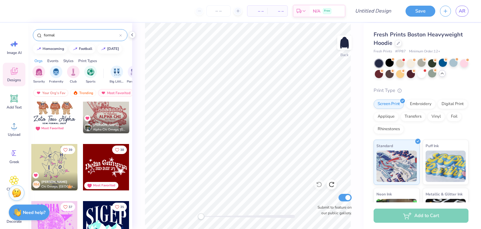
scroll to position [275, 0]
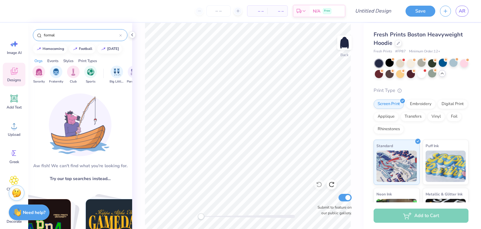
type input "formal"
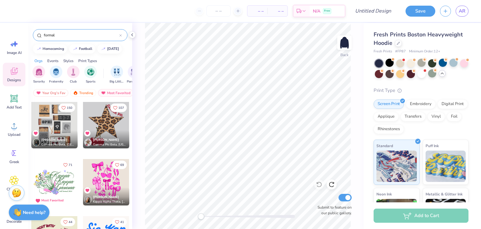
click at [71, 44] on div "homecoming football [DATE]" at bounding box center [80, 48] width 104 height 9
drag, startPoint x: 73, startPoint y: 32, endPoint x: 5, endPoint y: 30, distance: 68.0
click at [5, 30] on div "– – Per Item – – Total Est. Delivery N/A Free Design Title Save AR Image AI Des…" at bounding box center [240, 114] width 481 height 229
click at [13, 152] on circle at bounding box center [13, 153] width 4 height 4
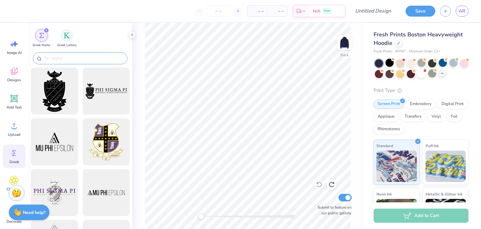
click at [59, 60] on input "text" at bounding box center [83, 58] width 80 height 6
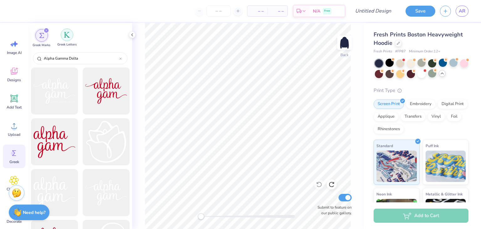
type input "Alpha Gamma Delta"
click at [69, 40] on div "filter for Greek Letters" at bounding box center [67, 34] width 13 height 13
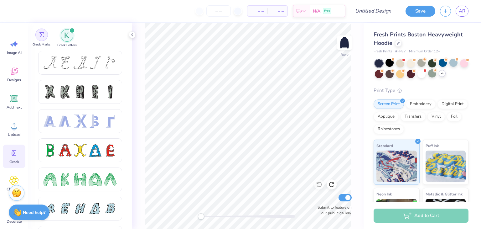
click at [41, 38] on div "filter for Greek Marks" at bounding box center [41, 34] width 13 height 13
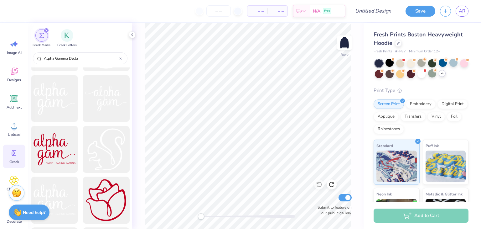
scroll to position [0, 0]
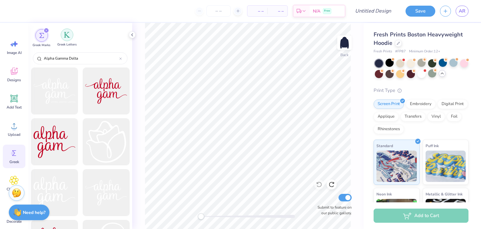
click at [67, 37] on img "filter for Greek Letters" at bounding box center [67, 35] width 6 height 6
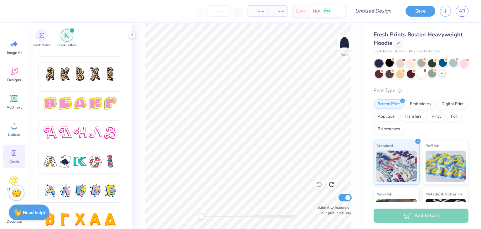
scroll to position [1073, 0]
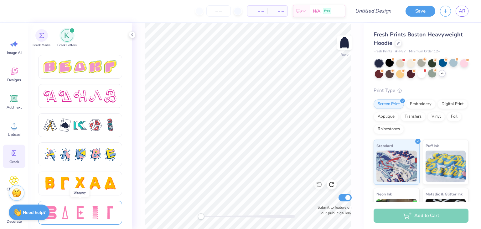
click at [100, 205] on div at bounding box center [80, 212] width 84 height 24
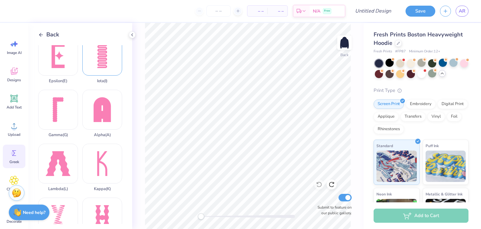
scroll to position [60, 0]
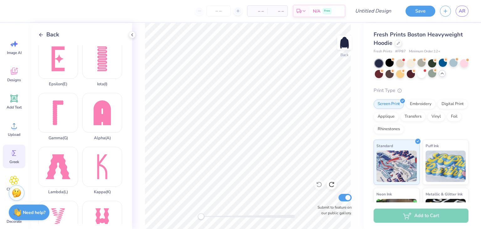
click at [40, 34] on icon at bounding box center [41, 35] width 6 height 6
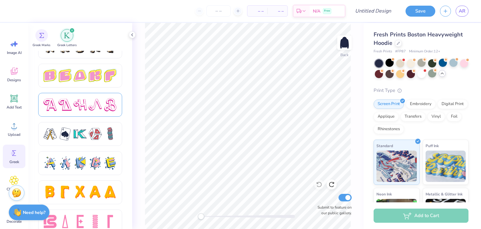
scroll to position [1073, 0]
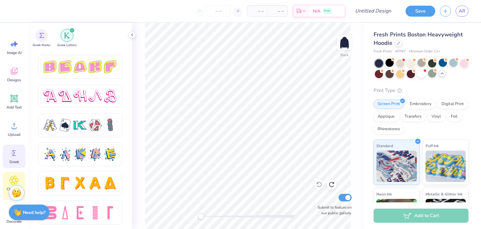
click at [16, 174] on div "Clipart & logos" at bounding box center [14, 186] width 23 height 28
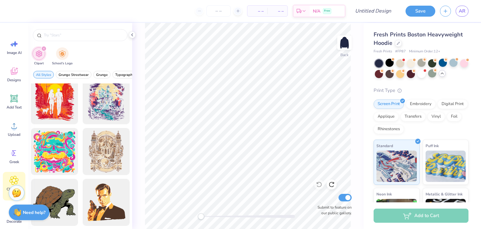
scroll to position [816, 0]
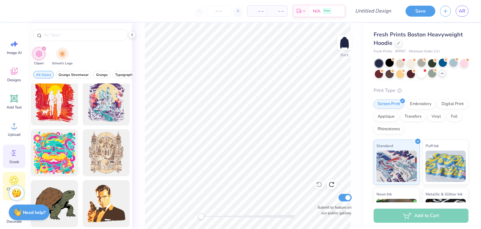
click at [17, 154] on icon at bounding box center [13, 152] width 9 height 9
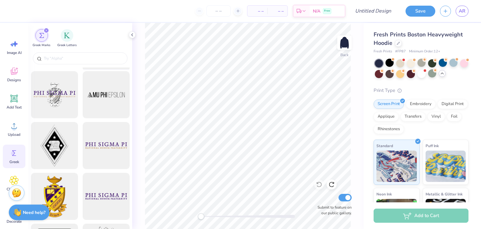
scroll to position [103, 0]
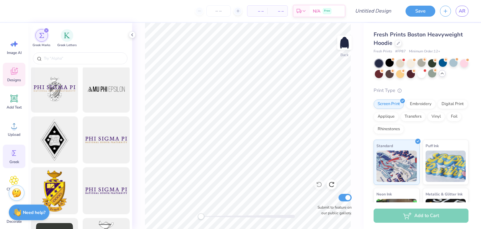
click at [16, 75] on icon at bounding box center [13, 70] width 9 height 9
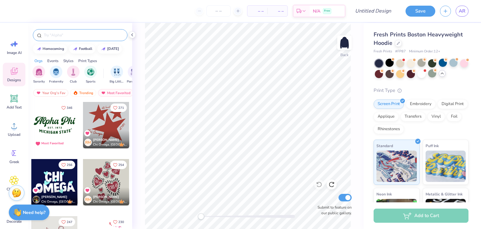
click at [63, 30] on div at bounding box center [80, 35] width 95 height 12
click at [64, 33] on input "text" at bounding box center [83, 35] width 80 height 6
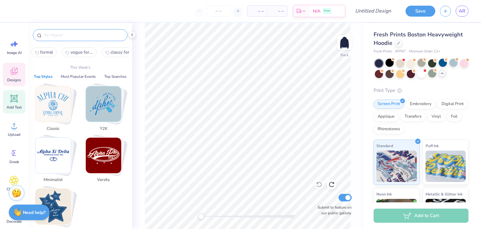
click at [15, 104] on div "Add Text" at bounding box center [14, 101] width 23 height 23
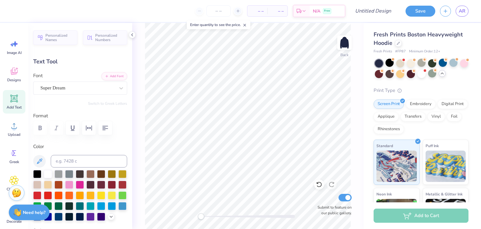
scroll to position [5, 1]
type textarea "A"
paste textarea
click at [143, 9] on div "– – Per Item – – Total Est. Delivery N/A Free" at bounding box center [181, 11] width 328 height 22
click at [104, 99] on div "Personalized Names Personalized Numbers Text Tool Add Font Font Super Dream Swi…" at bounding box center [80, 126] width 104 height 206
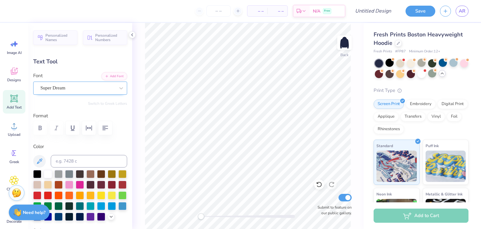
click at [110, 89] on div "Super Dream" at bounding box center [78, 88] width 76 height 10
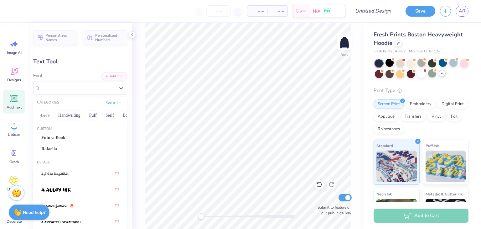
click at [109, 89] on div "Super Dream" at bounding box center [77, 87] width 75 height 7
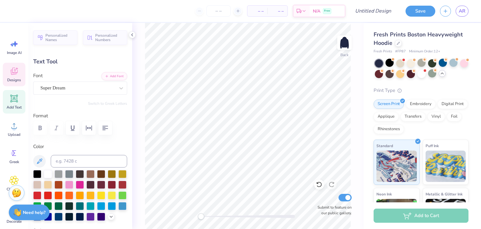
click at [18, 79] on span "Designs" at bounding box center [14, 79] width 14 height 5
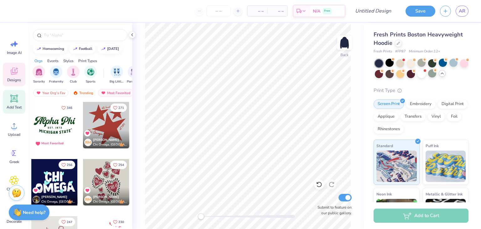
click at [13, 100] on icon at bounding box center [14, 98] width 6 height 6
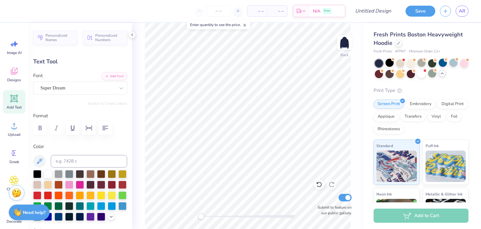
click at [110, 106] on div "Personalized Names Personalized Numbers Text Tool Add Font Font Super Dream Swi…" at bounding box center [80, 126] width 104 height 206
paste textarea
click at [11, 123] on icon at bounding box center [13, 125] width 9 height 9
click at [19, 83] on div "Designs" at bounding box center [14, 74] width 23 height 23
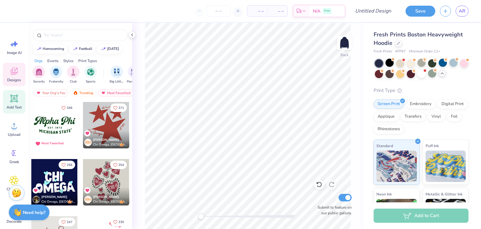
click at [13, 102] on icon at bounding box center [13, 98] width 9 height 9
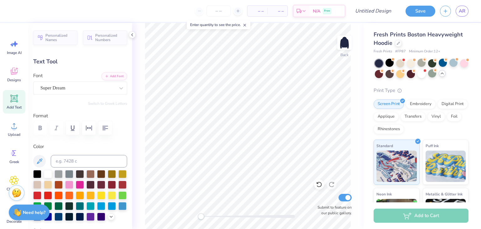
scroll to position [5, 2]
type textarea "Alpha Gam"
type input "13.90"
type input "2.70"
type input "5.40"
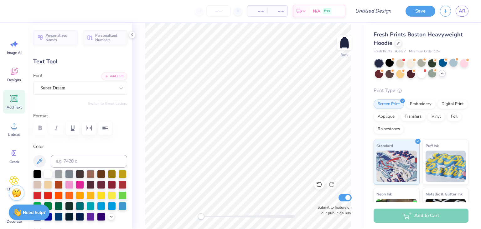
click at [1, 74] on div "Image AI Designs Add Text Upload Greek Clipart & logos Decorate" at bounding box center [14, 126] width 28 height 206
click at [18, 75] on icon at bounding box center [13, 70] width 9 height 9
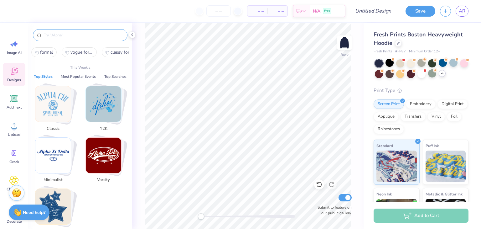
click at [75, 37] on input "text" at bounding box center [83, 35] width 80 height 6
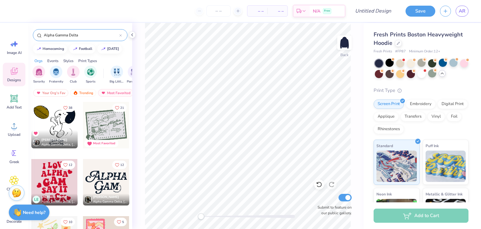
scroll to position [41, 0]
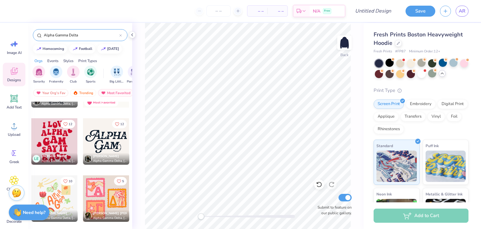
type input "Alpha Gamma Delta"
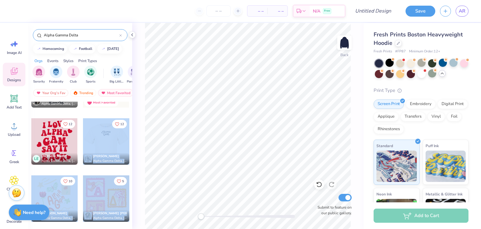
click at [185, 111] on div "– – Per Item – – Total Est. Delivery N/A Free Design Title Save AR Image AI Des…" at bounding box center [240, 114] width 481 height 229
click at [109, 138] on div at bounding box center [106, 141] width 46 height 46
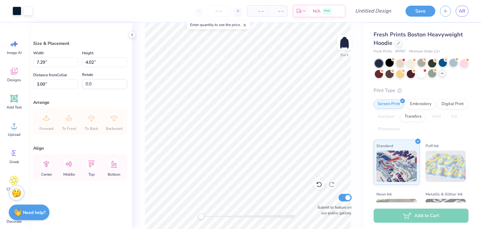
type input "2.02"
click at [68, 63] on input "7.29" at bounding box center [55, 62] width 45 height 10
drag, startPoint x: 68, startPoint y: 63, endPoint x: 29, endPoint y: 63, distance: 39.4
click at [29, 63] on div "Size & Placement Width 7.29 7.29 " Height 4.02 4.02 " Distance from Collar 2.02…" at bounding box center [80, 126] width 104 height 206
type input "4.00"
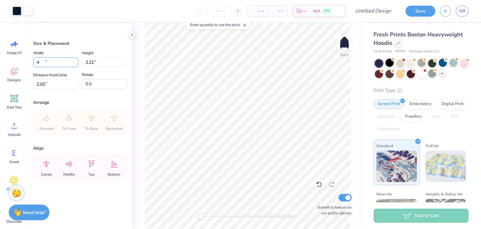
type input "2.21"
type input "2.93"
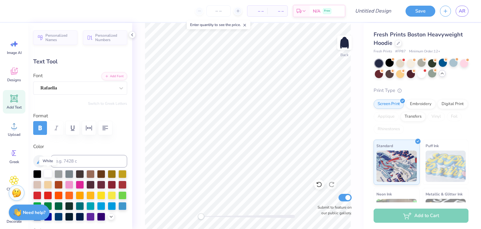
click at [47, 173] on div at bounding box center [48, 173] width 8 height 8
click at [47, 169] on div at bounding box center [48, 173] width 8 height 8
click at [139, 70] on div "Back Submit to feature on our public gallery." at bounding box center [247, 126] width 231 height 206
drag, startPoint x: 235, startPoint y: 216, endPoint x: 267, endPoint y: 213, distance: 32.1
click at [267, 213] on div "Accessibility label" at bounding box center [267, 216] width 6 height 6
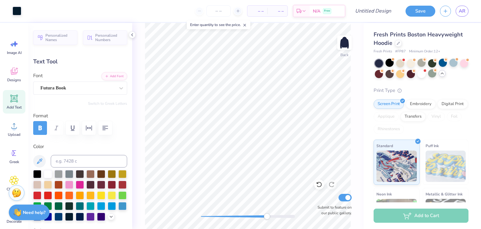
type input "0.18"
type input "0.31"
type input "4.62"
type input "-65.5"
type input "0.19"
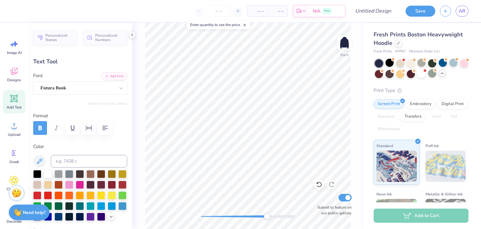
type input "4.25"
type input "-117.8"
type input "2.39"
type input "1.25"
type input "3.88"
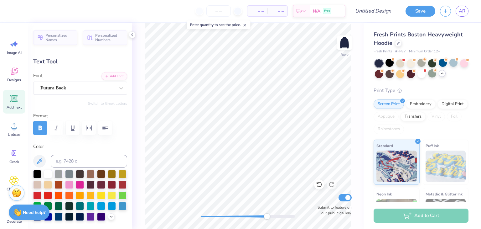
type input "0.0"
type input "0.18"
type input "0.31"
type input "4.62"
type input "0.0"
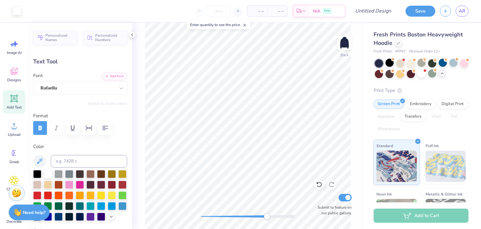
type input "2.39"
type input "1.25"
type input "3.88"
type input "0.58"
type input "0.18"
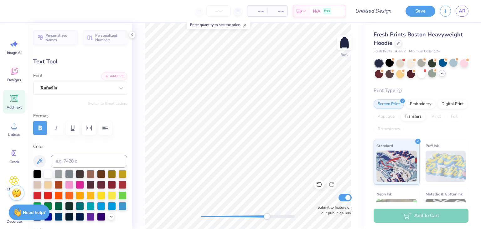
type input "4.84"
type input "7.4"
type textarea "Fall Formal"
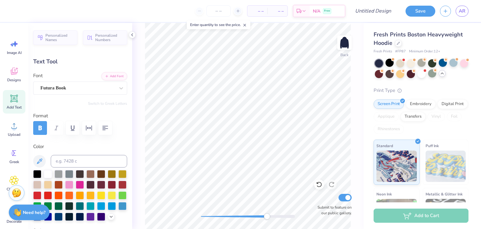
type input "0.19"
type input "0.31"
type input "4.25"
type input "-117.8"
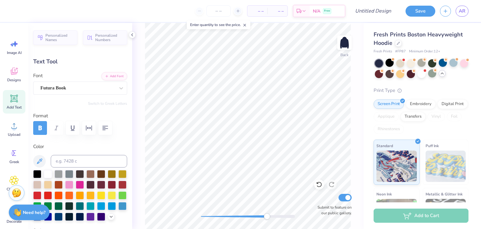
type textarea "FUR"
type input "0.15"
type input "0.23"
type input "4.29"
type input "0.67"
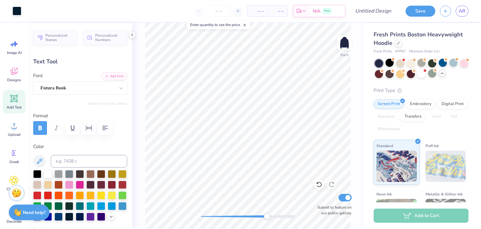
type input "0.20"
type input "4.83"
type input "-10.7"
type input "0.91"
type input "0.31"
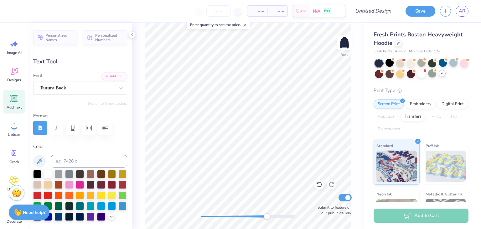
type input "4.81"
type input "0.0"
type input "0.15"
type input "0.23"
type input "4.29"
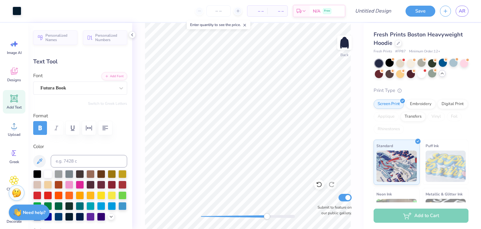
type input "-117.8"
type textarea "U"
type textarea "2025"
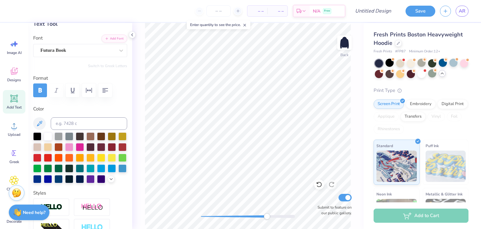
scroll to position [35, 0]
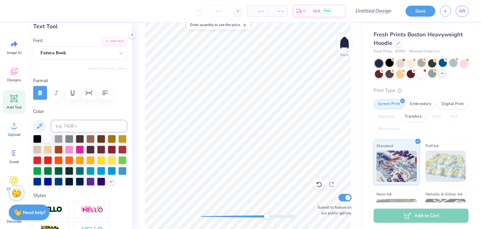
type input "0.91"
type input "0.31"
type input "4.87"
type input "-10.7"
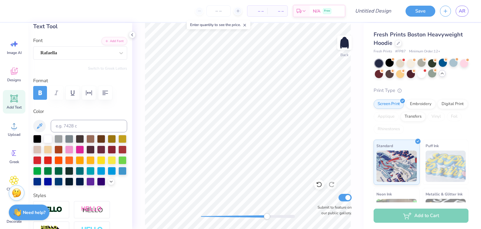
type input "2.39"
type input "1.25"
type input "3.88"
type input "0.0"
type input "0.91"
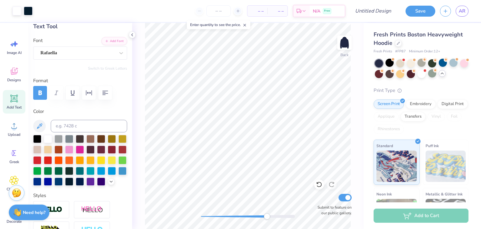
type input "0.31"
type input "4.87"
type input "-10.7"
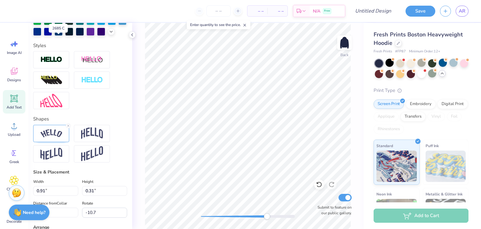
scroll to position [185, 0]
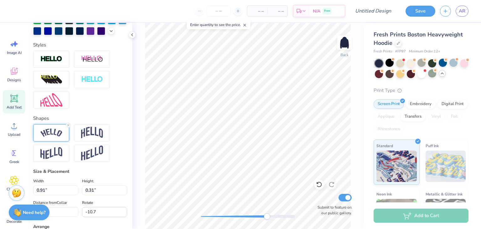
click at [56, 137] on img at bounding box center [51, 132] width 22 height 8
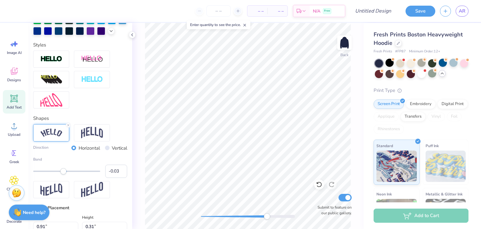
type input "-0.02"
drag, startPoint x: 48, startPoint y: 181, endPoint x: 64, endPoint y: 179, distance: 15.7
click at [64, 174] on div "Accessibility label" at bounding box center [63, 171] width 6 height 6
type input "-1.00"
drag, startPoint x: 63, startPoint y: 181, endPoint x: 6, endPoint y: 177, distance: 56.4
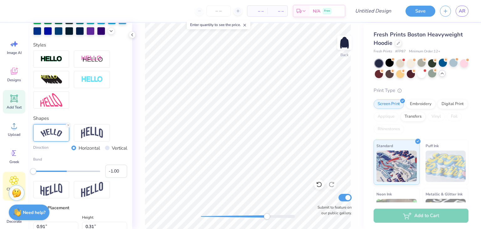
click at [6, 177] on div "– – Per Item – – Total Est. Delivery N/A Free Design Title Save AR Image AI Des…" at bounding box center [240, 114] width 481 height 229
type input "-0.85"
drag, startPoint x: 35, startPoint y: 180, endPoint x: 38, endPoint y: 177, distance: 3.8
click at [38, 177] on div "Bend -0.85" at bounding box center [80, 166] width 94 height 21
type input "-0.57"
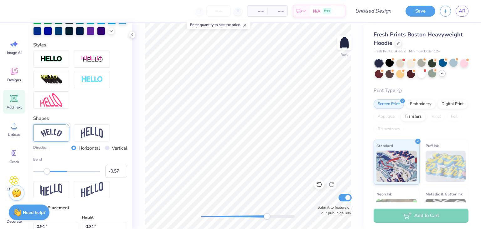
drag, startPoint x: 42, startPoint y: 180, endPoint x: 47, endPoint y: 181, distance: 5.1
click at [47, 174] on div at bounding box center [66, 171] width 67 height 6
type input "-0.73"
drag, startPoint x: 49, startPoint y: 182, endPoint x: 42, endPoint y: 181, distance: 6.9
click at [42, 174] on div "Accessibility label" at bounding box center [42, 171] width 6 height 6
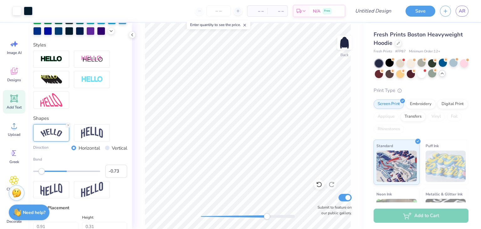
type input "0.0"
type input "0.19"
type input "0.28"
type input "4.26"
type input "-117.8"
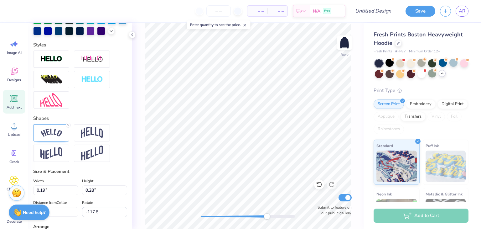
type input "0.31"
type input "0.46"
type input "4.25"
type input "0.29"
type input "0.44"
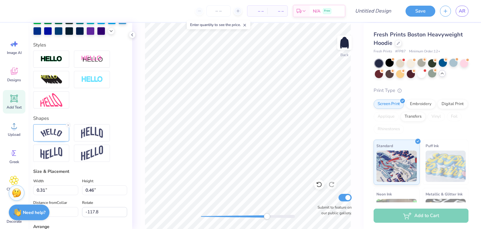
type input "4.27"
type input "-117.8"
type input "0.27"
type input "0.40"
type input "4.31"
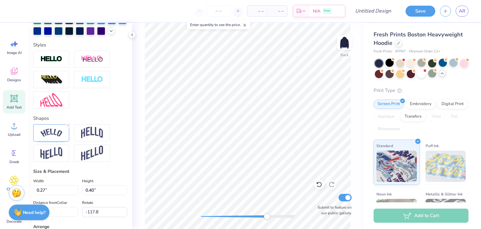
type input "0.0"
type input "0.96"
type input "0.42"
type input "4.72"
type input "-10.7"
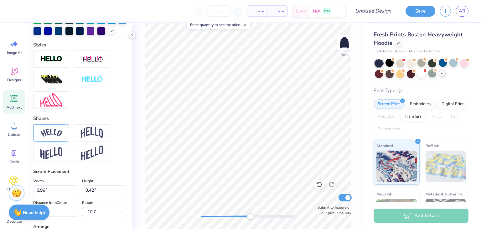
scroll to position [5, 1]
type textarea "Pear; Formal"
type input "0.0"
type input "1.08"
type input "0.48"
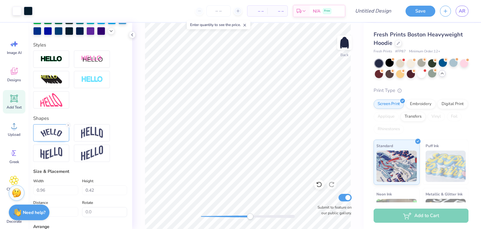
type input "4.69"
type input "-10.7"
type textarea "Pearl Formal"
type input "0.0"
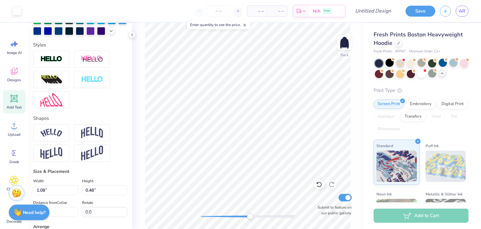
type input "2.39"
type input "1.25"
type input "3.88"
type input "0.27"
type input "0.40"
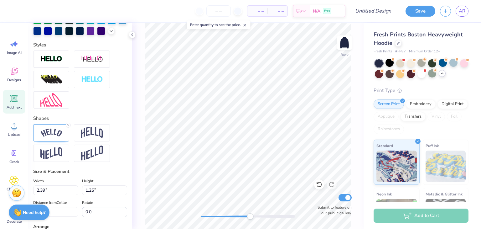
type input "4.23"
type input "0.0"
type input "2.39"
type input "1.25"
type input "3.88"
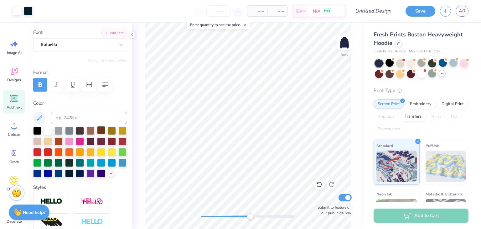
scroll to position [42, 0]
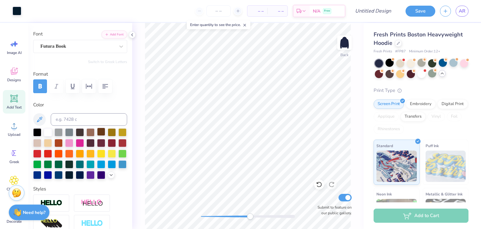
type input "1.08"
type input "0.47"
type input "4.69"
click at [45, 131] on div at bounding box center [48, 131] width 8 height 8
click at [58, 129] on div at bounding box center [58, 131] width 8 height 8
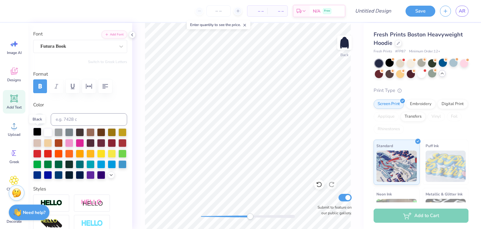
click at [38, 130] on div at bounding box center [37, 131] width 8 height 8
type input "0.0"
type input "0.27"
type input "0.40"
type input "4.23"
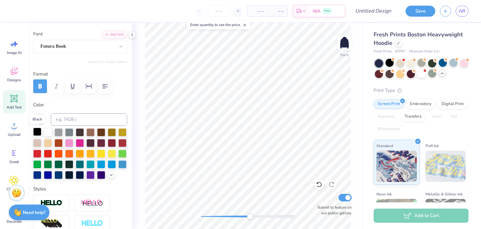
click at [37, 131] on div at bounding box center [37, 131] width 8 height 8
type input "0.0"
drag, startPoint x: 229, startPoint y: 213, endPoint x: 252, endPoint y: 214, distance: 23.8
click at [252, 214] on div "Accessibility label" at bounding box center [252, 216] width 6 height 6
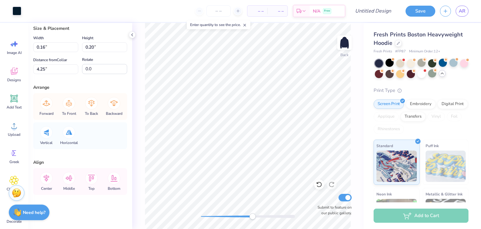
scroll to position [0, 0]
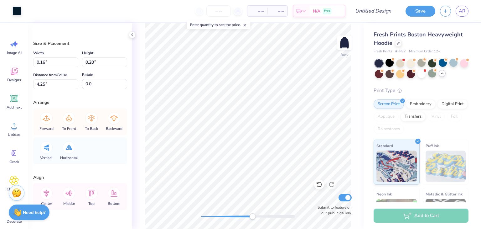
type input "0.12"
type input "0.16"
type input "4.27"
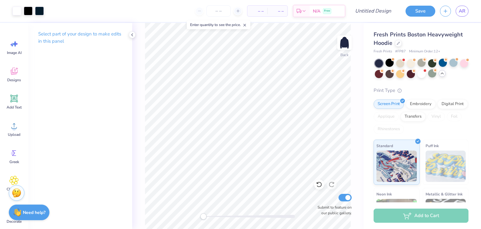
click at [203, 211] on div "Back Submit to feature on our public gallery." at bounding box center [247, 126] width 231 height 206
click at [344, 47] on img at bounding box center [344, 42] width 25 height 25
click at [11, 73] on icon at bounding box center [14, 71] width 6 height 5
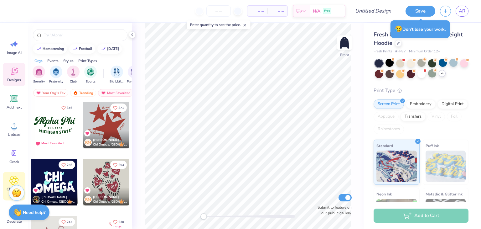
click at [13, 177] on icon at bounding box center [13, 179] width 9 height 9
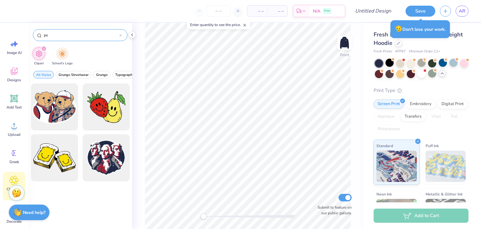
type input "p"
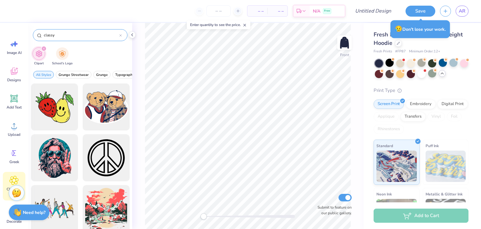
type input "classy"
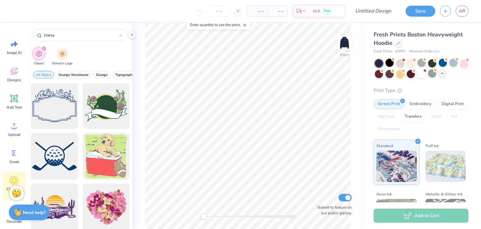
scroll to position [1777, 0]
click at [11, 76] on div "Designs" at bounding box center [14, 74] width 23 height 23
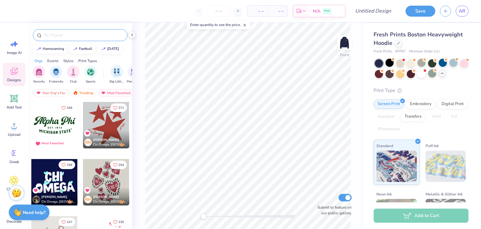
click at [69, 39] on div at bounding box center [80, 35] width 95 height 12
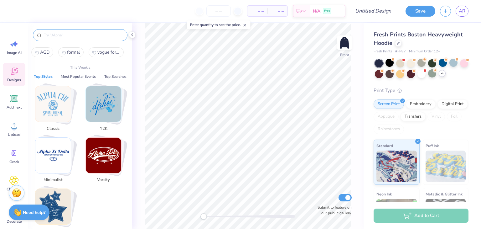
click at [73, 37] on input "text" at bounding box center [83, 35] width 80 height 6
click at [68, 105] on img "Stack Card Button Classic" at bounding box center [52, 103] width 35 height 35
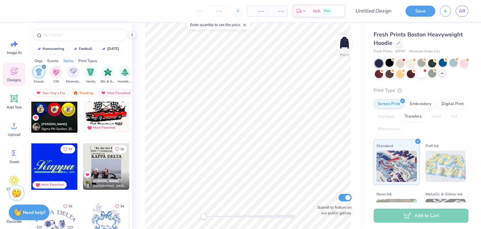
scroll to position [302, 0]
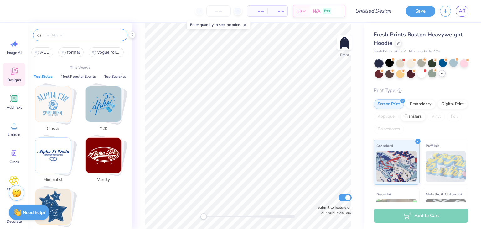
click at [72, 36] on input "text" at bounding box center [83, 35] width 80 height 6
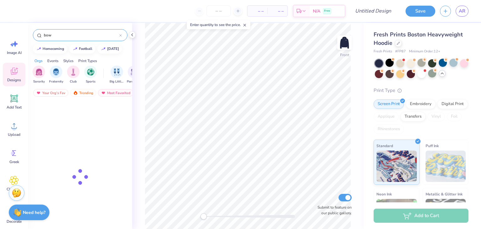
type input "bow"
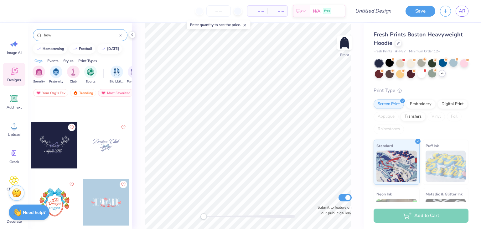
scroll to position [1054, 0]
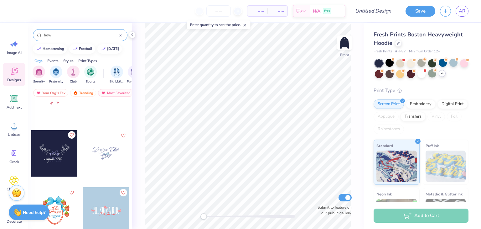
click at [69, 133] on icon "Like" at bounding box center [71, 134] width 4 height 4
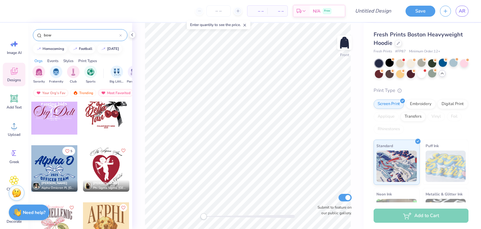
scroll to position [241, 0]
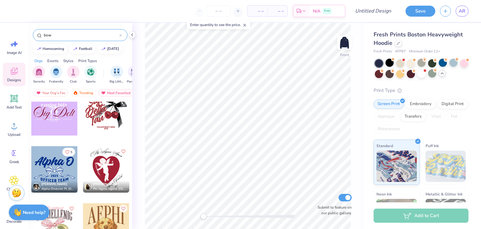
click at [55, 171] on div at bounding box center [54, 169] width 46 height 46
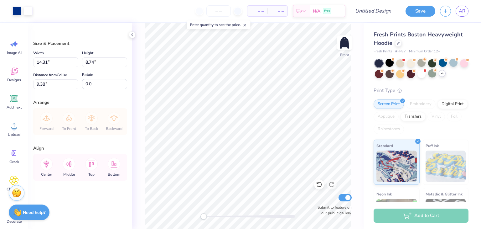
type input "14.31"
type input "8.74"
type input "9.38"
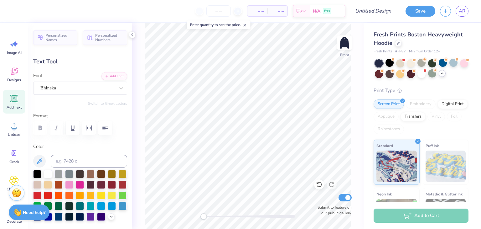
scroll to position [5, 2]
type textarea "Alpha Gam"
click at [45, 171] on div at bounding box center [48, 173] width 8 height 8
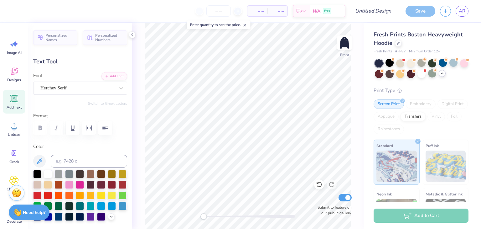
type input "9.54"
type input "1.57"
type input "14.71"
type textarea "Pearl Formal"
click at [49, 174] on div at bounding box center [48, 173] width 8 height 8
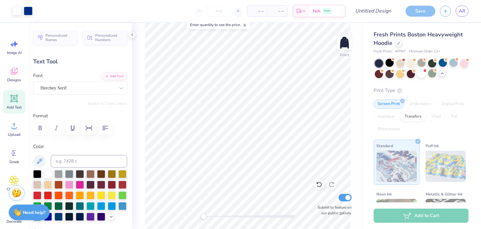
type input "18.36"
type input "3.92"
type input "7.49"
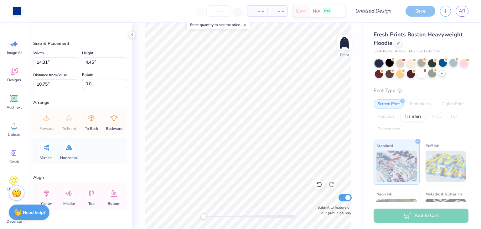
type input "0.88"
type input "0.80"
type input "12.14"
type input "14.10"
type input "4.29"
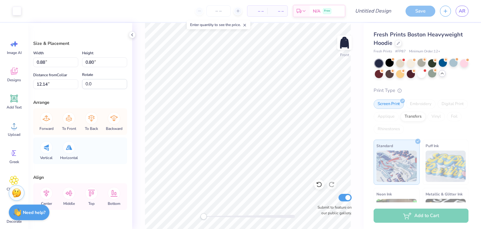
type input "10.84"
type input "0.88"
type input "0.80"
type input "11.34"
click at [273, 136] on li "Select All" at bounding box center [273, 136] width 49 height 12
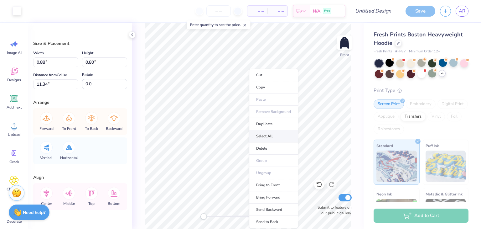
type input "18.36"
type input "9.46"
type input "6.84"
type input "0.88"
type input "0.80"
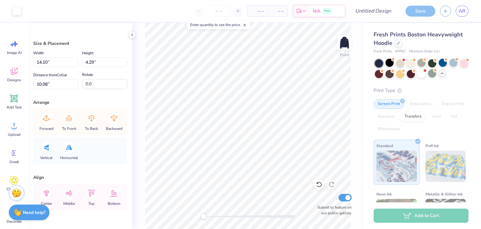
type input "11.34"
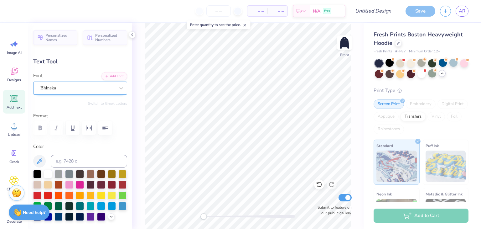
click at [101, 92] on div at bounding box center [77, 88] width 75 height 8
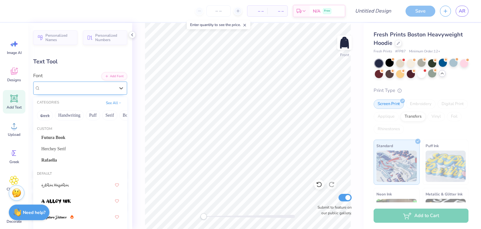
click at [101, 92] on div at bounding box center [77, 88] width 75 height 8
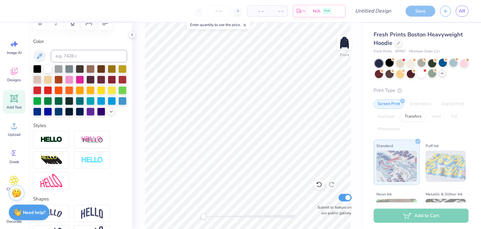
scroll to position [109, 0]
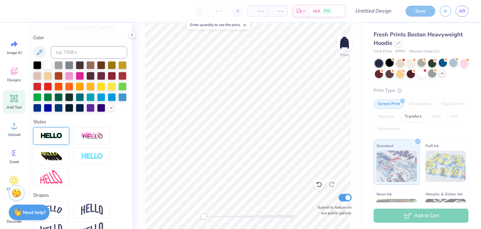
click at [57, 139] on img at bounding box center [51, 135] width 22 height 7
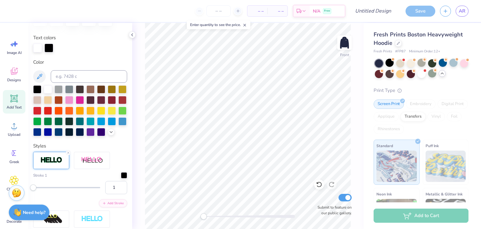
scroll to position [122, 0]
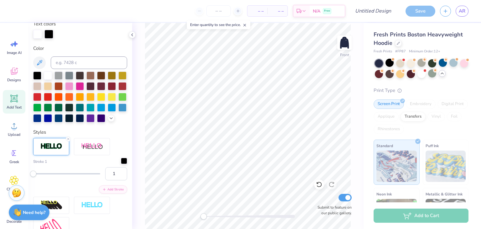
click at [121, 164] on div at bounding box center [124, 160] width 6 height 6
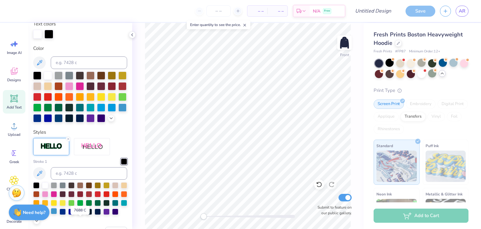
click at [57, 214] on div at bounding box center [54, 211] width 6 height 6
click at [63, 116] on div at bounding box center [58, 117] width 8 height 8
click at [48, 77] on div at bounding box center [48, 75] width 8 height 8
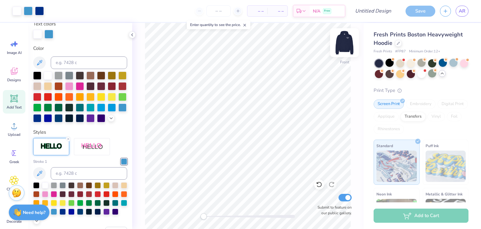
click at [343, 40] on img at bounding box center [344, 42] width 25 height 25
click at [211, 218] on div "Accessibility label" at bounding box center [209, 216] width 6 height 6
click at [210, 214] on div "Accessibility label" at bounding box center [210, 216] width 6 height 6
drag, startPoint x: 210, startPoint y: 214, endPoint x: 205, endPoint y: 217, distance: 6.0
click at [205, 217] on div "Accessibility label" at bounding box center [205, 216] width 6 height 6
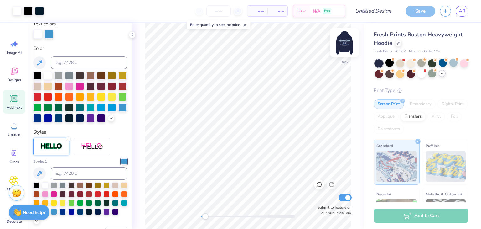
click at [350, 44] on img at bounding box center [344, 42] width 25 height 25
drag, startPoint x: 350, startPoint y: 44, endPoint x: 338, endPoint y: 43, distance: 12.2
click at [338, 43] on img at bounding box center [344, 42] width 25 height 25
click at [347, 41] on img at bounding box center [344, 42] width 25 height 25
type input "3.96"
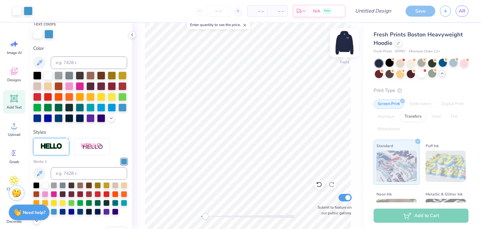
type input "6.81"
click at [41, 117] on div at bounding box center [37, 117] width 8 height 8
click at [51, 34] on div at bounding box center [48, 33] width 9 height 9
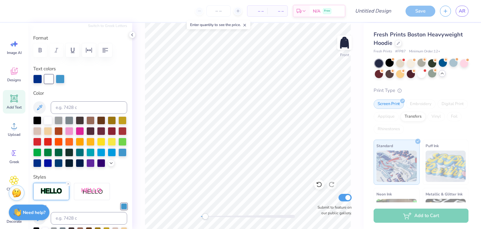
scroll to position [73, 0]
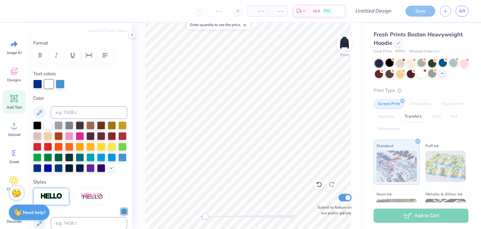
click at [49, 86] on div at bounding box center [48, 84] width 9 height 9
click at [49, 86] on div at bounding box center [48, 83] width 9 height 9
click at [49, 86] on div at bounding box center [48, 84] width 9 height 9
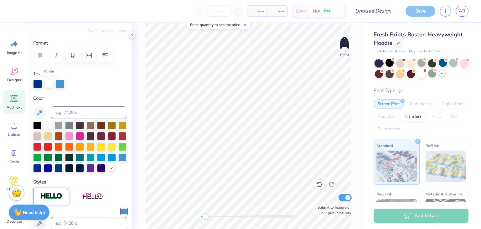
click at [49, 86] on div at bounding box center [48, 83] width 9 height 9
click at [47, 124] on div at bounding box center [48, 125] width 8 height 8
click at [50, 124] on div at bounding box center [48, 125] width 8 height 8
click at [44, 121] on div at bounding box center [48, 125] width 8 height 8
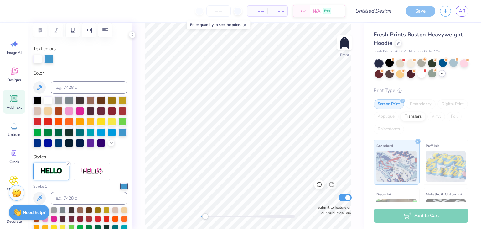
scroll to position [100, 0]
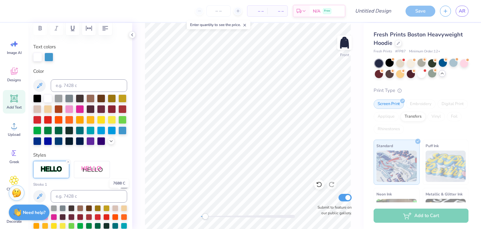
click at [121, 187] on div at bounding box center [124, 184] width 6 height 6
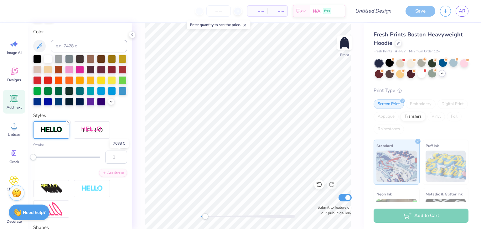
click at [121, 147] on div at bounding box center [124, 144] width 6 height 6
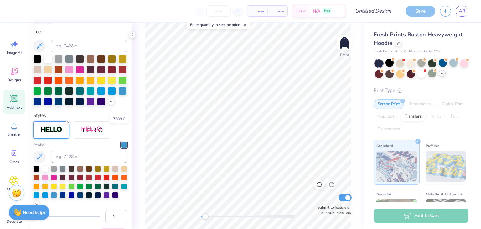
scroll to position [164, 0]
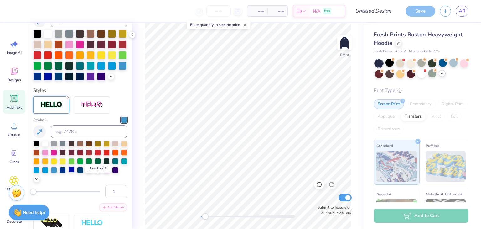
click at [75, 172] on div at bounding box center [71, 169] width 6 height 6
click at [57, 172] on div at bounding box center [54, 169] width 6 height 6
click at [48, 172] on div at bounding box center [45, 169] width 6 height 6
click at [39, 172] on div at bounding box center [36, 169] width 6 height 6
click at [75, 172] on div at bounding box center [71, 169] width 6 height 6
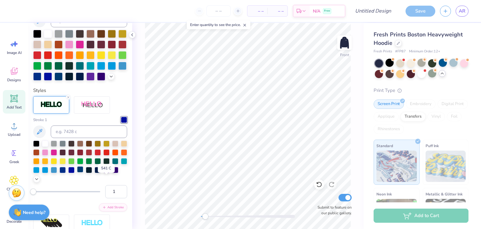
click at [83, 172] on div at bounding box center [80, 169] width 6 height 6
click at [75, 172] on div at bounding box center [71, 169] width 6 height 6
type input "100"
drag, startPoint x: 34, startPoint y: 200, endPoint x: 112, endPoint y: 203, distance: 78.0
click at [112, 198] on div "100" at bounding box center [80, 191] width 94 height 13
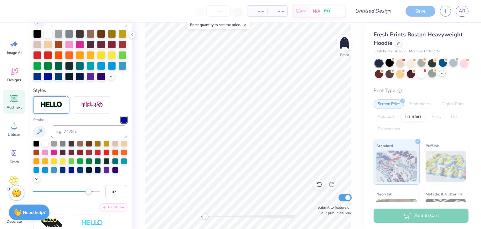
type input "56"
drag, startPoint x: 93, startPoint y: 202, endPoint x: 68, endPoint y: 201, distance: 25.1
click at [85, 194] on div "Accessibility label" at bounding box center [88, 191] width 6 height 6
type input "12"
drag, startPoint x: 68, startPoint y: 201, endPoint x: 40, endPoint y: 202, distance: 27.6
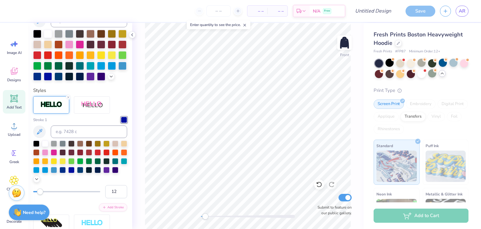
click at [40, 194] on div "Accessibility label" at bounding box center [40, 191] width 6 height 6
type input "7"
drag, startPoint x: 41, startPoint y: 202, endPoint x: 37, endPoint y: 202, distance: 4.1
click at [37, 194] on div "Accessibility label" at bounding box center [37, 191] width 6 height 6
click at [117, 198] on input "6" at bounding box center [116, 191] width 22 height 13
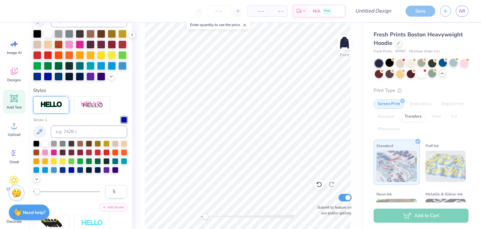
click at [117, 198] on input "5" at bounding box center [116, 191] width 22 height 13
click at [117, 198] on input "4" at bounding box center [116, 191] width 22 height 13
click at [117, 198] on input "3" at bounding box center [116, 191] width 22 height 13
type input "2"
click at [117, 198] on input "2" at bounding box center [116, 191] width 22 height 13
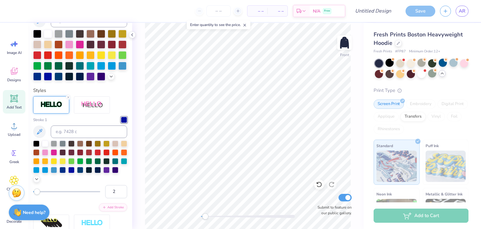
click at [84, 210] on div "Stroke 1 2 Add Stroke" at bounding box center [80, 163] width 94 height 95
type input "1"
click at [115, 198] on input "1" at bounding box center [116, 191] width 22 height 13
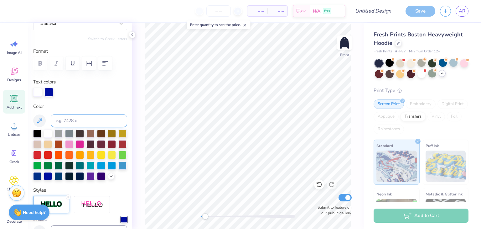
scroll to position [78, 0]
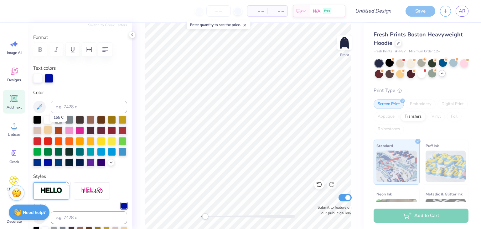
click at [52, 129] on div at bounding box center [48, 130] width 8 height 8
click at [44, 117] on div at bounding box center [48, 120] width 8 height 8
click at [39, 107] on icon at bounding box center [40, 107] width 8 height 8
click at [73, 101] on input at bounding box center [89, 106] width 76 height 13
click at [86, 104] on input at bounding box center [89, 106] width 76 height 13
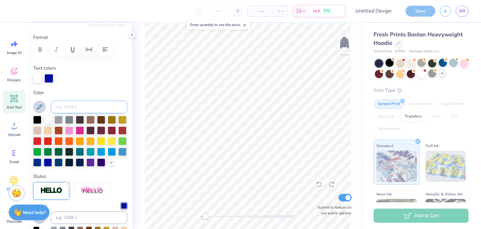
click at [86, 104] on input at bounding box center [89, 106] width 76 height 13
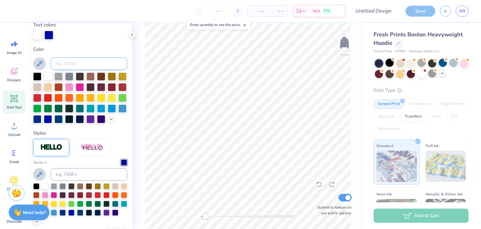
scroll to position [121, 0]
click at [108, 122] on div at bounding box center [111, 118] width 7 height 7
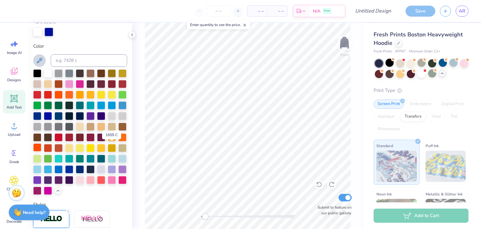
scroll to position [126, 0]
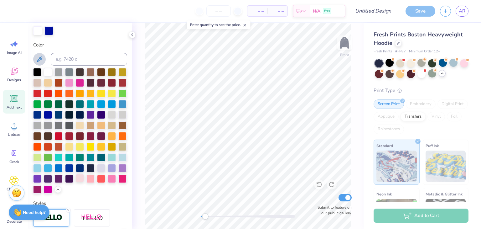
click at [84, 182] on div at bounding box center [80, 178] width 8 height 8
click at [76, 129] on div at bounding box center [80, 125] width 8 height 8
click at [108, 118] on div at bounding box center [112, 114] width 8 height 8
click at [46, 72] on div at bounding box center [48, 71] width 8 height 8
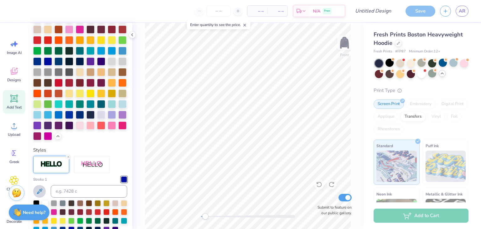
scroll to position [121, 0]
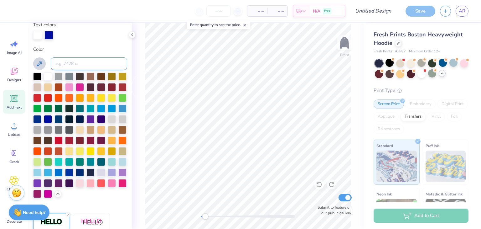
click at [89, 68] on input at bounding box center [89, 63] width 76 height 13
paste input "#FAF9F6"
click at [93, 62] on input "#FAF9F6" at bounding box center [89, 63] width 76 height 13
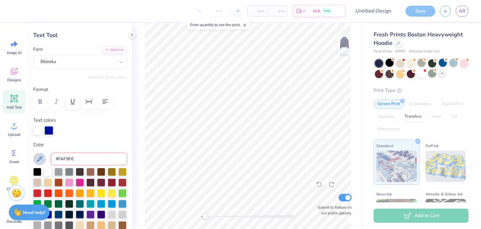
scroll to position [26, 0]
click at [92, 157] on input "#FAF9F6" at bounding box center [89, 158] width 76 height 13
click at [60, 159] on input "#FAF9F6" at bounding box center [89, 158] width 76 height 13
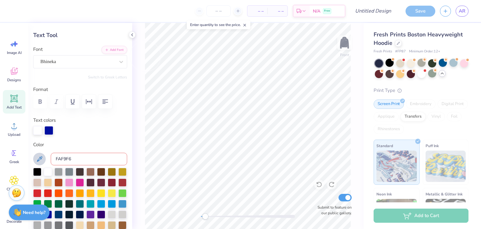
type input "FAF9F6"
click at [68, 150] on div "Color FAF9F6" at bounding box center [80, 217] width 94 height 152
drag, startPoint x: 85, startPoint y: 164, endPoint x: 21, endPoint y: 162, distance: 63.6
click at [21, 162] on div "– – Per Item – – Total Est. Delivery N/A Free Design Title Save AR Image AI Des…" at bounding box center [240, 114] width 481 height 229
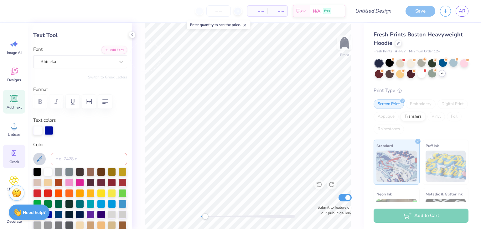
scroll to position [0, 0]
paste input "#FAF9F6"
type input "#FAF9F6"
drag, startPoint x: 89, startPoint y: 152, endPoint x: 6, endPoint y: 155, distance: 83.0
click at [6, 155] on div "– – Per Item – – Total Est. Delivery N/A Free Design Title Save AR Image AI Des…" at bounding box center [240, 114] width 481 height 229
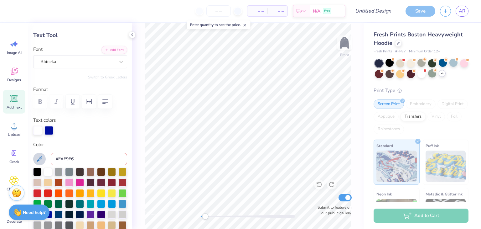
drag, startPoint x: 106, startPoint y: 161, endPoint x: 0, endPoint y: 173, distance: 106.5
click at [0, 173] on div "– – Per Item – – Total Est. Delivery N/A Free Design Title Save AR Image AI Des…" at bounding box center [240, 114] width 481 height 229
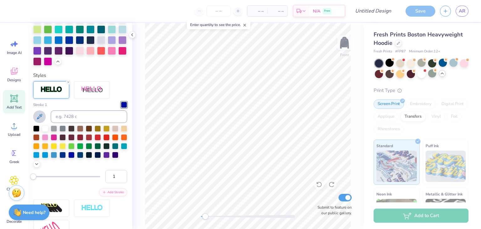
scroll to position [265, 0]
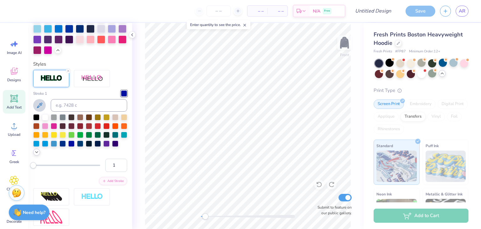
click at [39, 154] on icon at bounding box center [36, 151] width 5 height 5
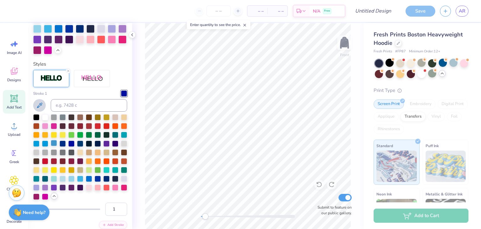
scroll to position [282, 0]
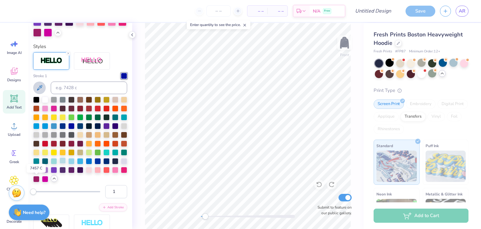
click at [59, 163] on div at bounding box center [62, 160] width 6 height 6
click at [68, 163] on div at bounding box center [71, 160] width 6 height 6
click at [77, 163] on div at bounding box center [80, 160] width 6 height 6
click at [86, 163] on div at bounding box center [89, 160] width 6 height 6
click at [95, 163] on div at bounding box center [98, 160] width 6 height 6
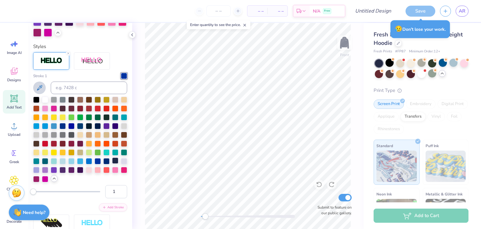
click at [112, 163] on div at bounding box center [115, 160] width 6 height 6
click at [103, 163] on div at bounding box center [106, 160] width 6 height 6
click at [95, 163] on div at bounding box center [98, 160] width 6 height 6
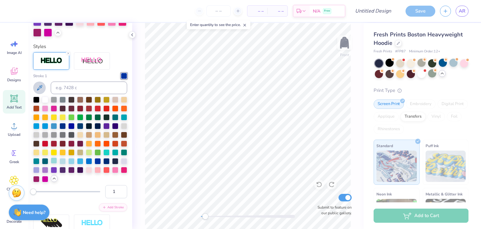
click at [57, 163] on div at bounding box center [54, 160] width 6 height 6
click at [66, 128] on div at bounding box center [62, 125] width 6 height 6
click at [57, 128] on div at bounding box center [54, 125] width 6 height 6
click at [48, 128] on div at bounding box center [45, 125] width 6 height 6
click at [75, 128] on div at bounding box center [71, 125] width 6 height 6
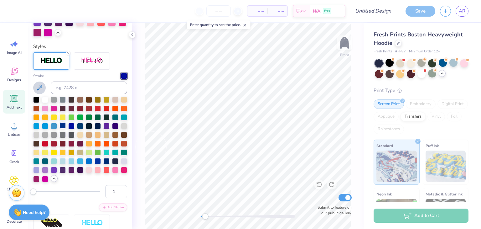
click at [66, 128] on div at bounding box center [62, 125] width 6 height 6
click at [95, 163] on div at bounding box center [98, 160] width 6 height 6
click at [121, 79] on div at bounding box center [124, 76] width 6 height 6
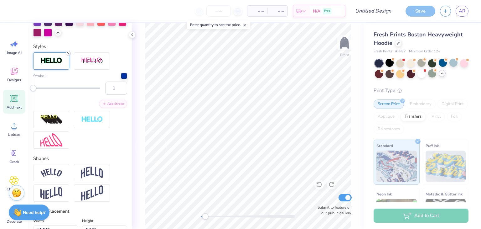
click at [67, 55] on icon at bounding box center [68, 53] width 4 height 4
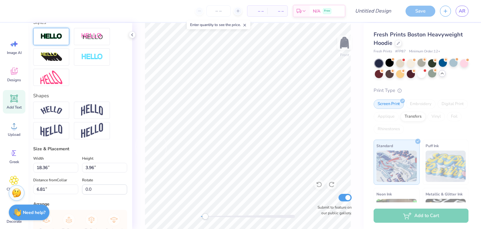
scroll to position [258, 0]
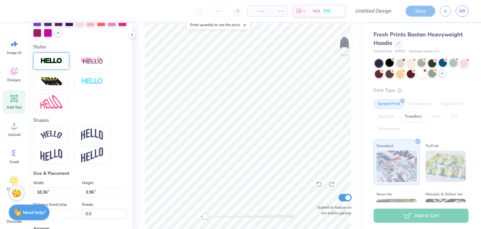
click at [65, 69] on div at bounding box center [51, 60] width 36 height 17
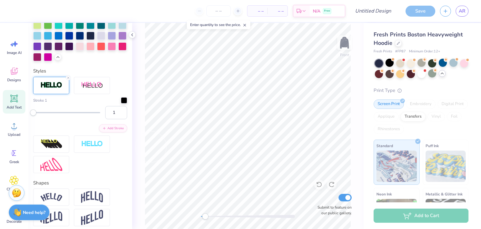
scroll to position [282, 0]
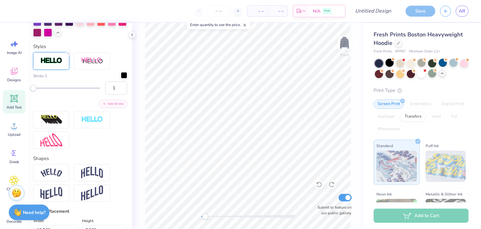
click at [121, 78] on div at bounding box center [124, 75] width 6 height 6
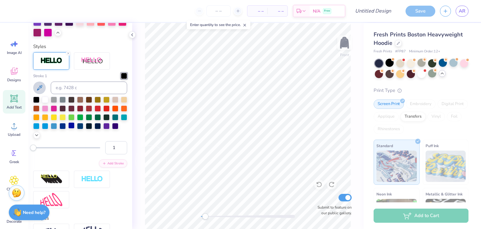
click at [75, 128] on div at bounding box center [71, 125] width 6 height 6
click at [66, 128] on div at bounding box center [62, 125] width 6 height 6
click at [41, 93] on button at bounding box center [39, 87] width 13 height 13
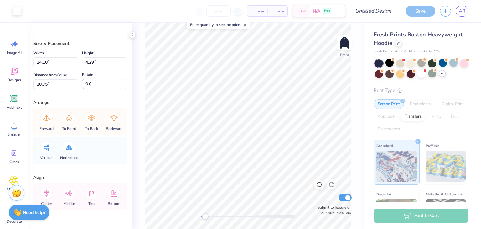
type input "14.31"
type input "4.45"
type input "0.88"
type input "0.80"
type input "12.10"
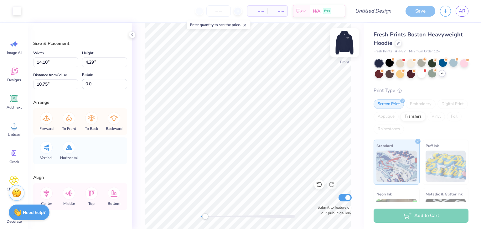
type input "14.31"
type input "4.45"
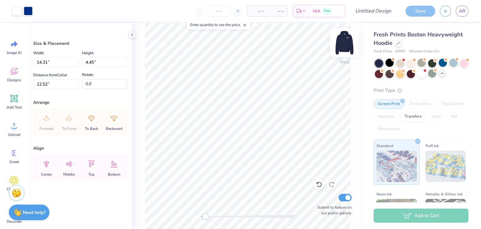
type input "10.78"
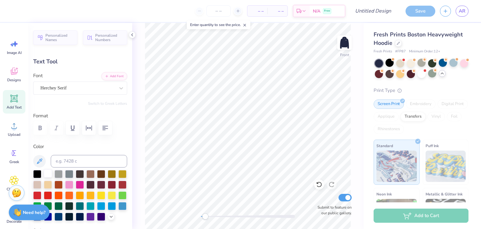
click at [45, 172] on div at bounding box center [48, 173] width 8 height 8
click at [139, 86] on div "Front Submit to feature on our public gallery." at bounding box center [247, 126] width 231 height 206
type input "10.04"
type input "1.60"
type input "14.70"
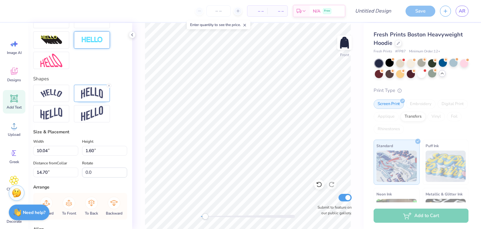
scroll to position [171, 0]
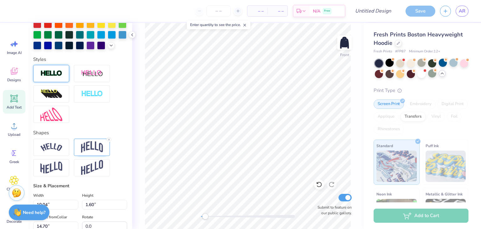
click at [59, 79] on div at bounding box center [51, 73] width 36 height 17
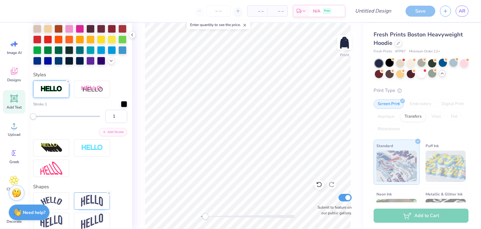
scroll to position [179, 0]
click at [41, 59] on div at bounding box center [37, 60] width 8 height 8
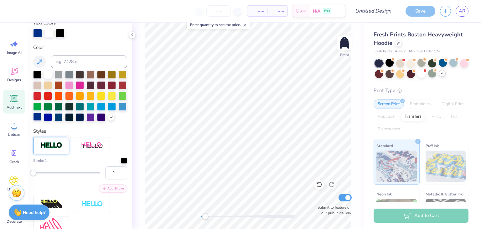
scroll to position [121, 0]
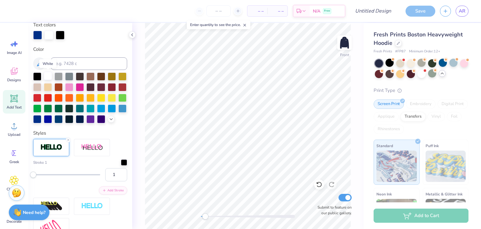
click at [46, 76] on div at bounding box center [48, 76] width 8 height 8
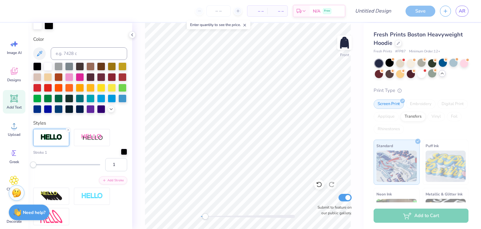
click at [121, 155] on div at bounding box center [124, 151] width 6 height 6
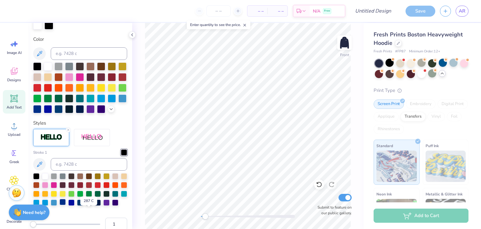
click at [66, 205] on div at bounding box center [62, 201] width 6 height 6
click at [139, 78] on div "Front Submit to feature on our public gallery." at bounding box center [247, 126] width 231 height 206
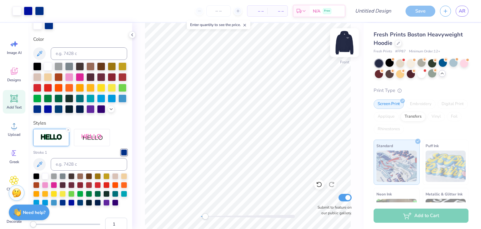
click at [342, 50] on img at bounding box center [344, 42] width 25 height 25
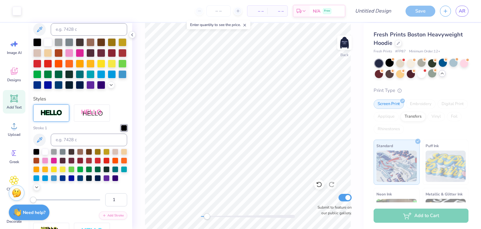
type input "2.39"
type input "1.25"
type input "3.88"
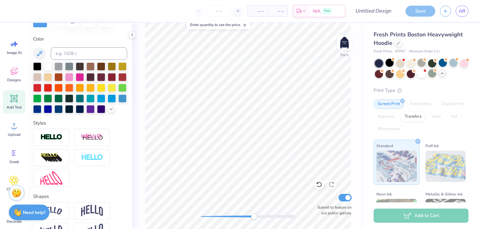
drag, startPoint x: 218, startPoint y: 213, endPoint x: 258, endPoint y: 214, distance: 40.1
click at [257, 214] on div "Accessibility label" at bounding box center [254, 216] width 6 height 6
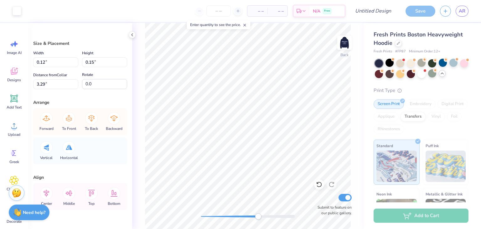
type input "0.12"
type input "0.15"
type input "3.29"
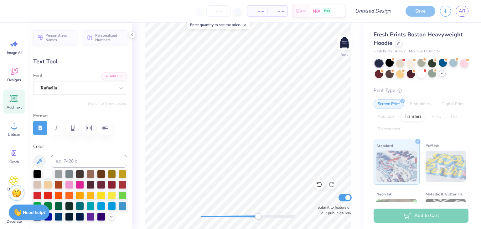
scroll to position [5, 1]
click at [318, 184] on icon at bounding box center [319, 184] width 6 height 6
click at [46, 172] on div at bounding box center [48, 173] width 8 height 8
type input "0.26"
type input "0.40"
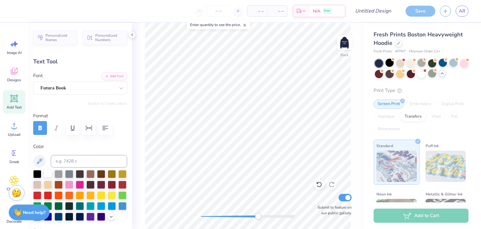
type input "4.23"
click at [45, 169] on div at bounding box center [48, 173] width 8 height 8
click at [203, 212] on div "Back Submit to feature on our public gallery." at bounding box center [247, 126] width 231 height 206
click at [343, 41] on img at bounding box center [344, 42] width 25 height 25
click at [245, 22] on span at bounding box center [244, 25] width 4 height 6
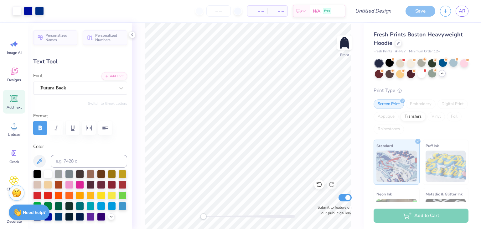
click at [271, 213] on div at bounding box center [248, 216] width 94 height 6
click at [204, 203] on div "Front Submit to feature on our public gallery." at bounding box center [247, 126] width 231 height 206
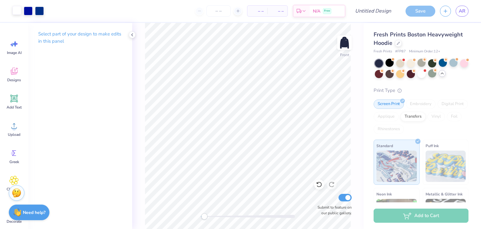
click at [17, 11] on div at bounding box center [17, 10] width 9 height 9
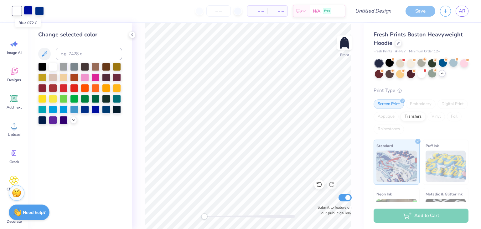
click at [27, 12] on div at bounding box center [28, 10] width 9 height 9
click at [39, 12] on div at bounding box center [39, 10] width 9 height 9
click at [28, 11] on div at bounding box center [28, 10] width 9 height 9
click at [86, 75] on div at bounding box center [85, 77] width 8 height 8
click at [43, 65] on div at bounding box center [42, 66] width 8 height 8
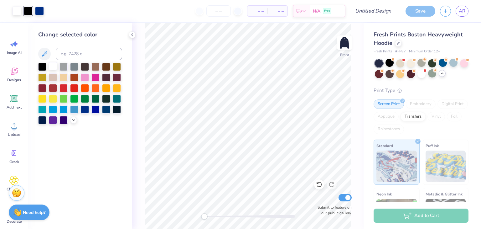
click at [53, 65] on div at bounding box center [53, 66] width 8 height 8
click at [44, 65] on div at bounding box center [42, 66] width 8 height 8
click at [51, 64] on div at bounding box center [53, 66] width 8 height 8
click at [28, 13] on div at bounding box center [28, 10] width 9 height 9
click at [86, 110] on div at bounding box center [85, 109] width 8 height 8
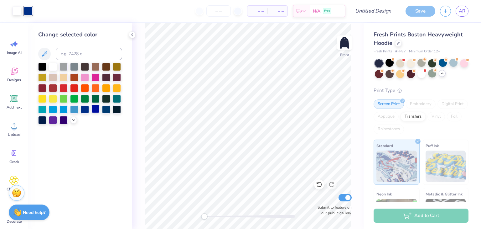
click at [94, 107] on div at bounding box center [95, 109] width 8 height 8
click at [140, 41] on div "Front Submit to feature on our public gallery." at bounding box center [247, 126] width 231 height 206
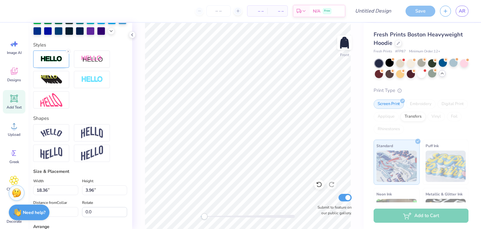
scroll to position [185, 0]
click at [53, 63] on img at bounding box center [51, 59] width 22 height 7
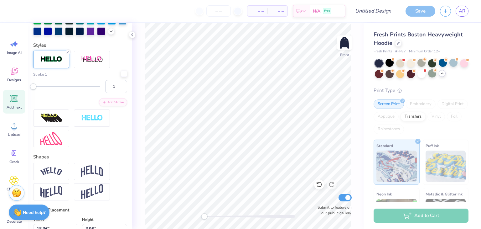
click at [121, 77] on div at bounding box center [124, 73] width 6 height 6
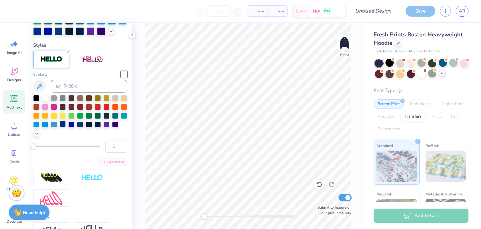
click at [66, 127] on div at bounding box center [62, 124] width 6 height 6
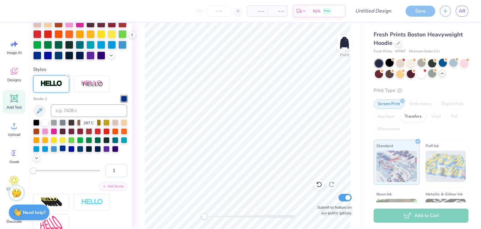
scroll to position [209, 0]
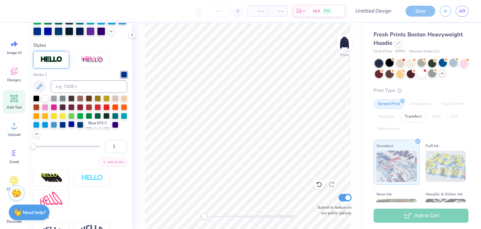
click at [75, 127] on div at bounding box center [71, 124] width 6 height 6
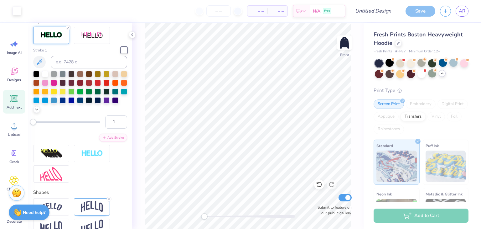
scroll to position [185, 0]
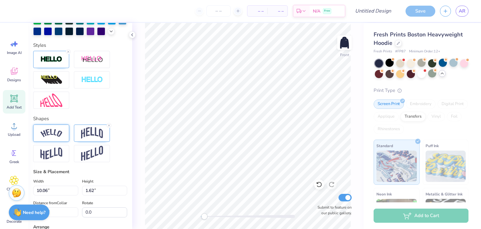
click at [60, 137] on img at bounding box center [51, 133] width 22 height 8
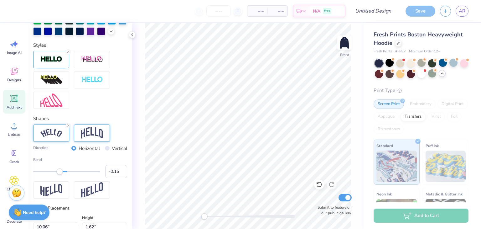
click at [84, 139] on img at bounding box center [92, 133] width 22 height 12
click at [366, 10] on input "Design Title" at bounding box center [380, 11] width 31 height 13
click at [357, 83] on div "Front Submit to feature on our public gallery." at bounding box center [247, 126] width 231 height 206
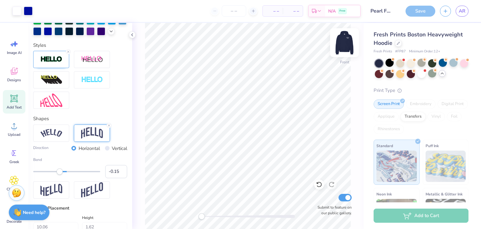
click at [345, 40] on img at bounding box center [344, 42] width 25 height 25
click at [421, 14] on div "Save" at bounding box center [420, 11] width 30 height 11
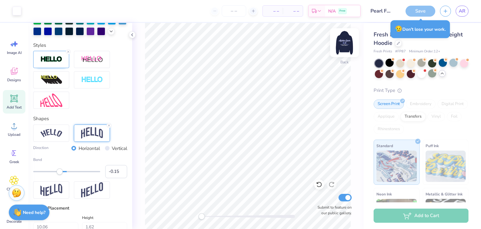
click at [342, 45] on img at bounding box center [344, 42] width 25 height 25
click at [425, 117] on div "Transfers" at bounding box center [412, 115] width 25 height 9
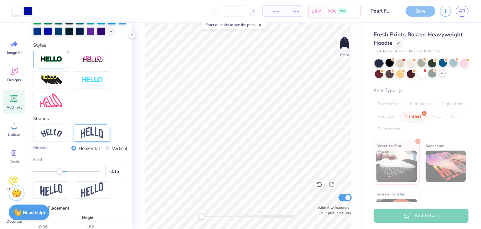
click at [262, 23] on icon at bounding box center [260, 25] width 4 height 4
click at [390, 105] on div "Screen Print" at bounding box center [388, 103] width 30 height 9
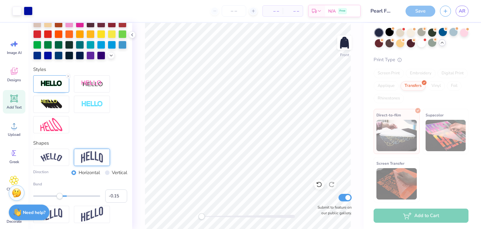
scroll to position [209, 0]
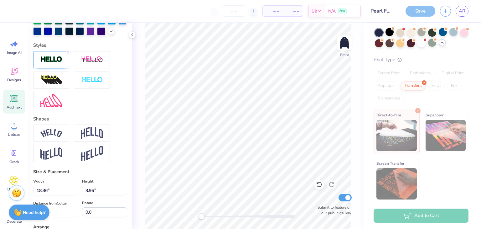
click at [378, 131] on img at bounding box center [396, 135] width 40 height 31
click at [423, 117] on div "Supacolor" at bounding box center [446, 131] width 46 height 45
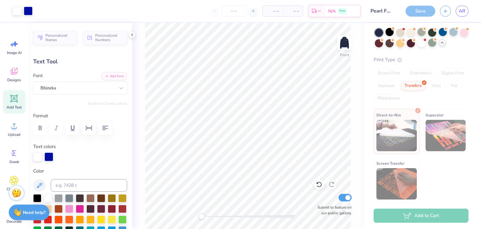
scroll to position [0, 0]
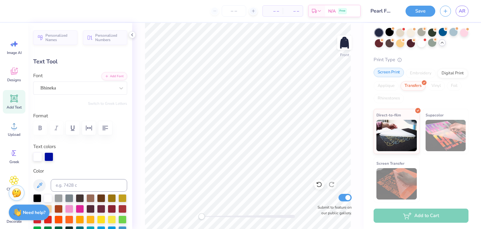
click at [389, 74] on div "Screen Print" at bounding box center [388, 72] width 30 height 9
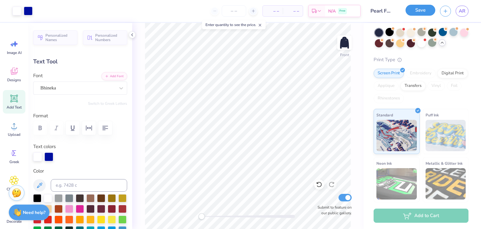
click at [419, 13] on button "Save" at bounding box center [420, 10] width 30 height 11
click at [262, 23] on icon at bounding box center [260, 25] width 4 height 4
click at [236, 9] on input "number" at bounding box center [234, 10] width 24 height 11
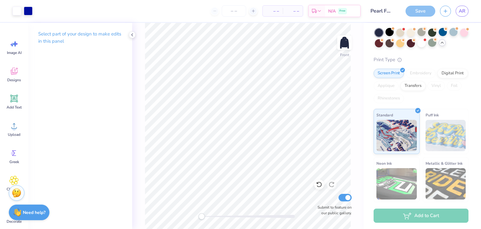
click at [419, 11] on div "Save" at bounding box center [420, 11] width 30 height 11
click at [459, 9] on span "AR" at bounding box center [462, 11] width 7 height 7
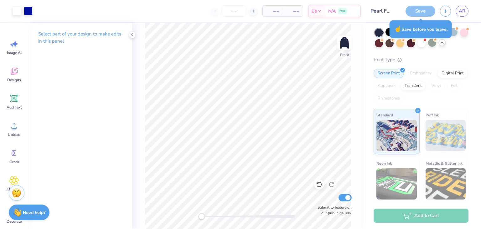
click at [422, 10] on div "Save" at bounding box center [420, 11] width 30 height 11
click at [415, 11] on div "Save" at bounding box center [420, 11] width 30 height 11
click at [414, 11] on div "Save" at bounding box center [420, 11] width 30 height 11
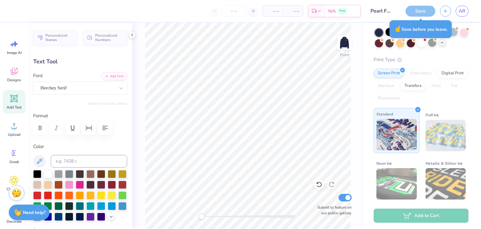
click at [397, 129] on img at bounding box center [396, 134] width 40 height 31
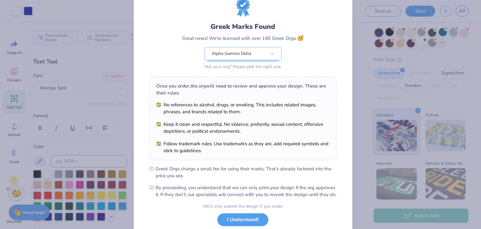
scroll to position [49, 0]
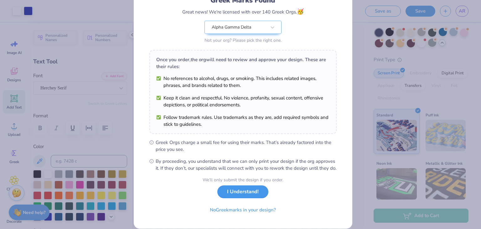
click at [239, 198] on button "I Understand!" at bounding box center [242, 191] width 51 height 13
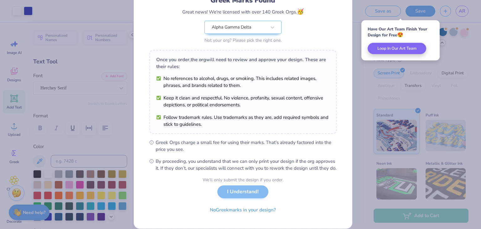
scroll to position [0, 0]
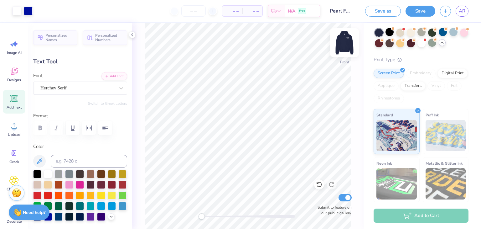
click at [347, 39] on img at bounding box center [344, 42] width 25 height 25
